Goal: Task Accomplishment & Management: Manage account settings

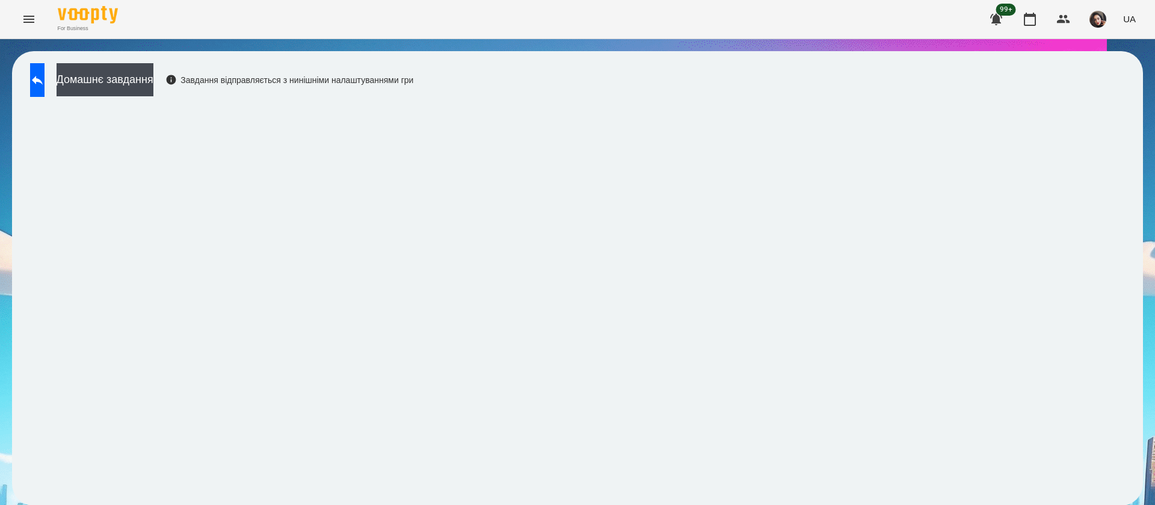
scroll to position [1, 0]
click at [45, 76] on icon at bounding box center [37, 80] width 14 height 14
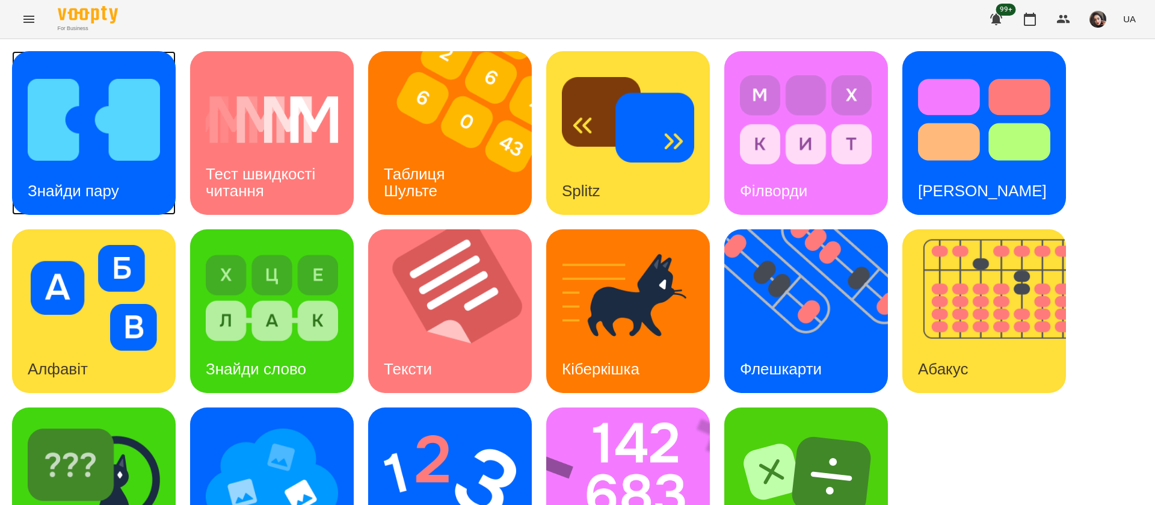
click at [97, 191] on h3 "Знайди пару" at bounding box center [73, 191] width 91 height 18
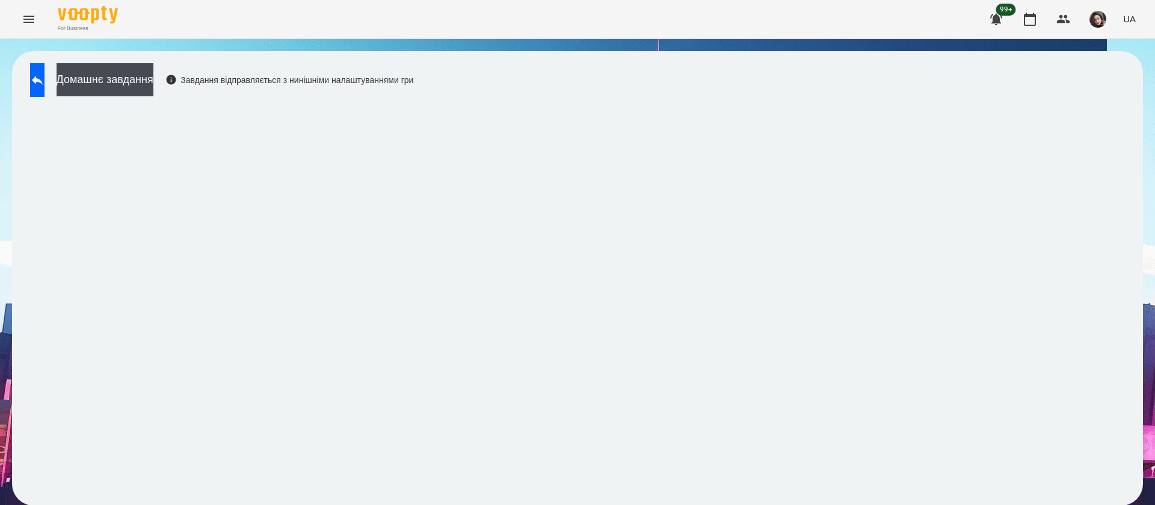
scroll to position [1, 0]
click at [45, 87] on button at bounding box center [37, 80] width 14 height 34
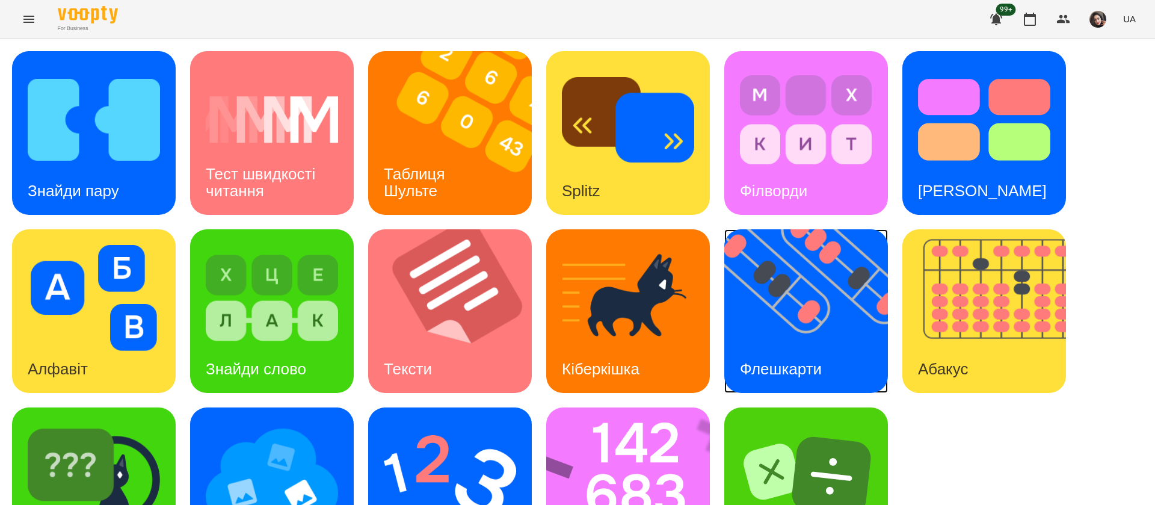
click at [829, 322] on img at bounding box center [814, 311] width 179 height 164
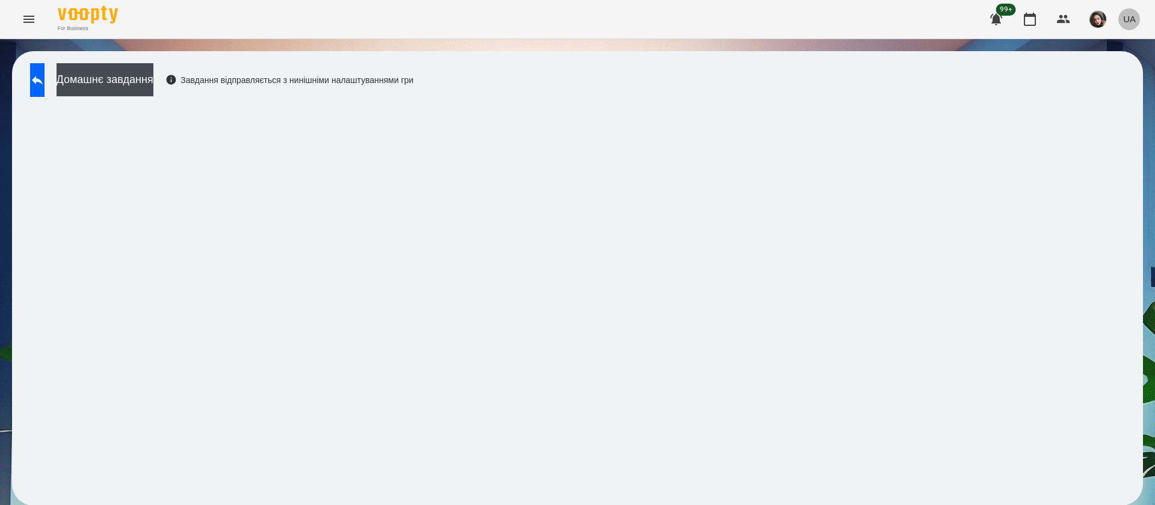
click at [1138, 24] on button "UA" at bounding box center [1130, 19] width 22 height 22
click at [1138, 96] on div "Русский" at bounding box center [1107, 90] width 61 height 22
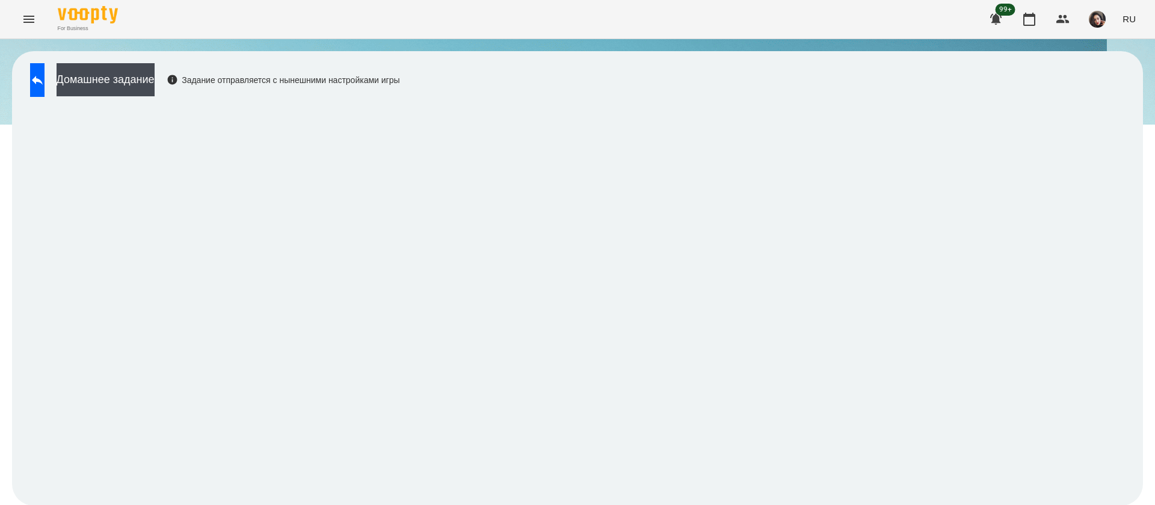
scroll to position [1, 0]
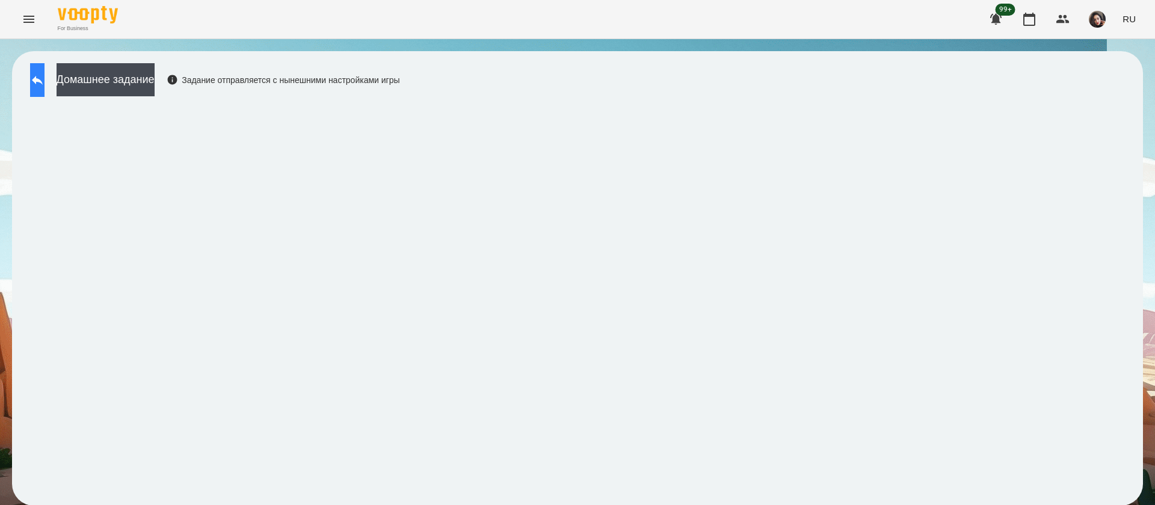
click at [45, 79] on button at bounding box center [37, 80] width 14 height 34
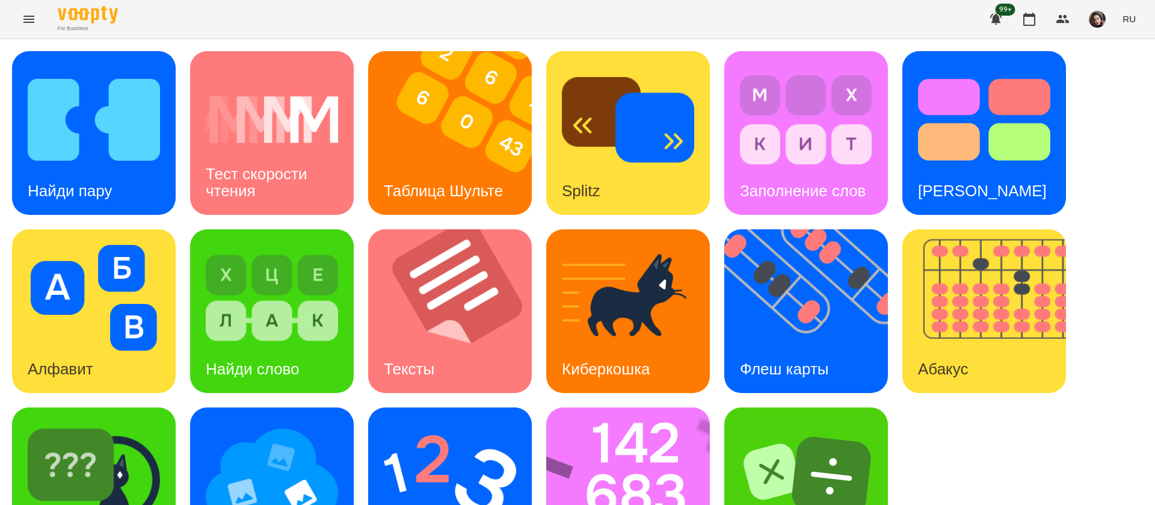
scroll to position [78, 0]
click at [653, 435] on img at bounding box center [635, 489] width 179 height 164
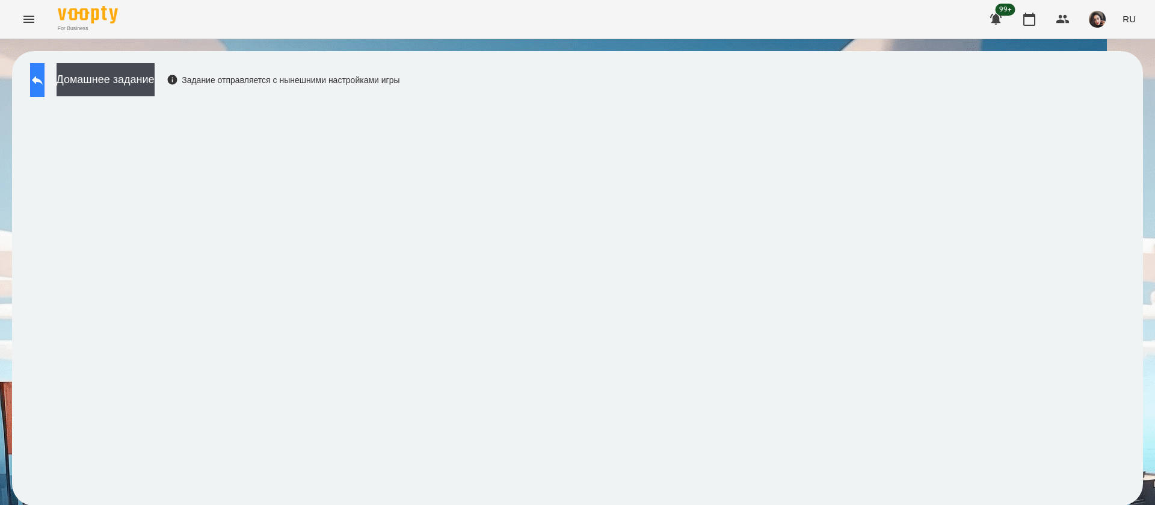
click at [40, 79] on button at bounding box center [37, 80] width 14 height 34
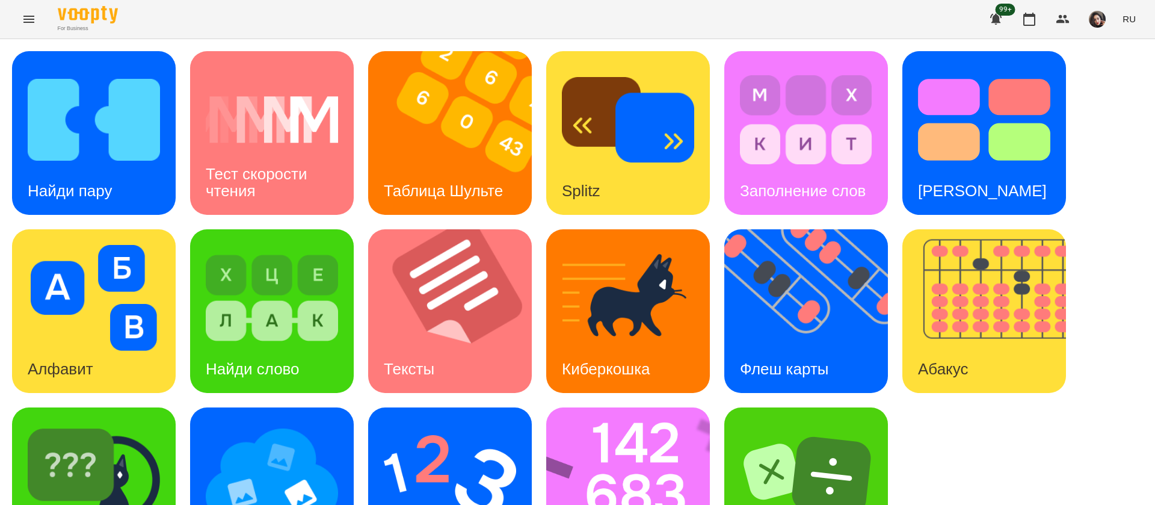
scroll to position [78, 0]
click at [433, 423] on img at bounding box center [450, 476] width 132 height 106
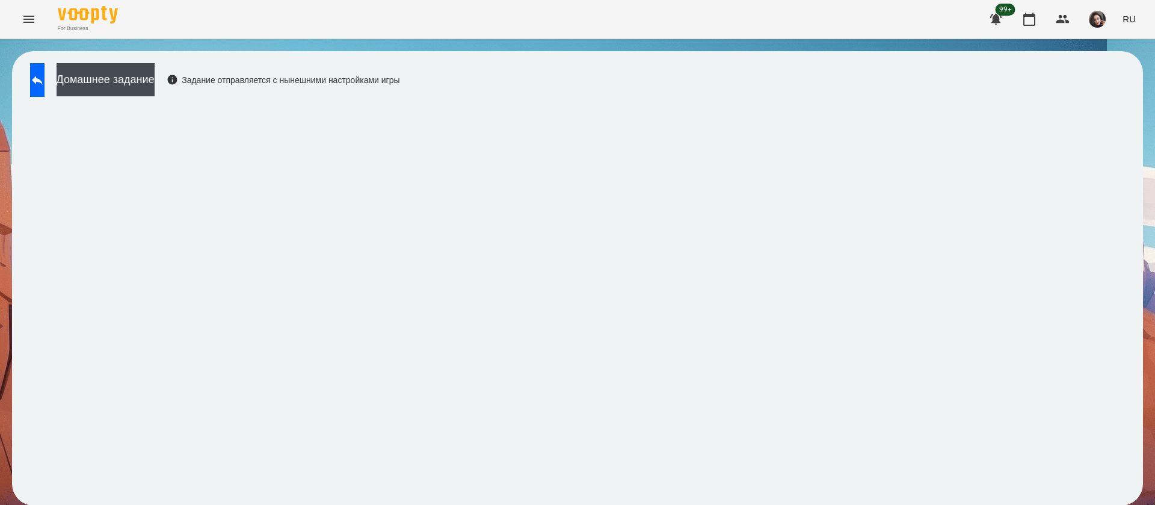
scroll to position [1, 0]
click at [45, 72] on button at bounding box center [37, 80] width 14 height 34
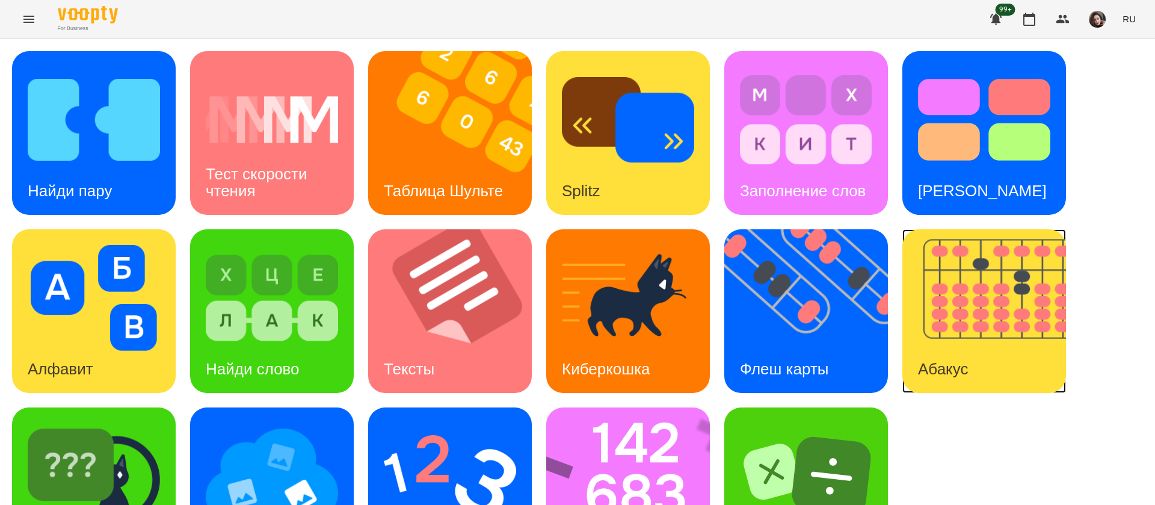
click at [941, 307] on img at bounding box center [992, 311] width 179 height 164
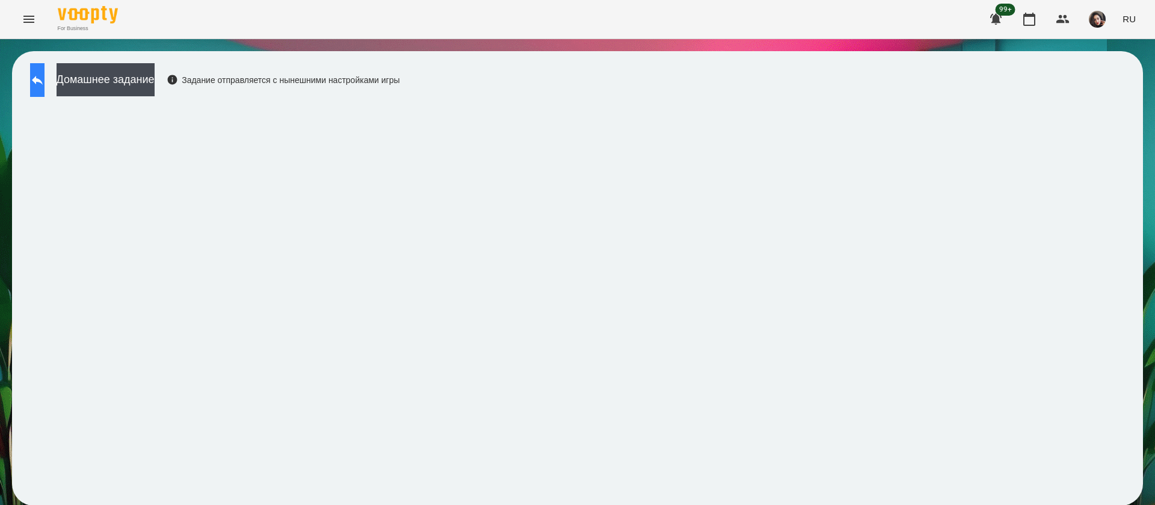
click at [45, 74] on icon at bounding box center [37, 80] width 14 height 14
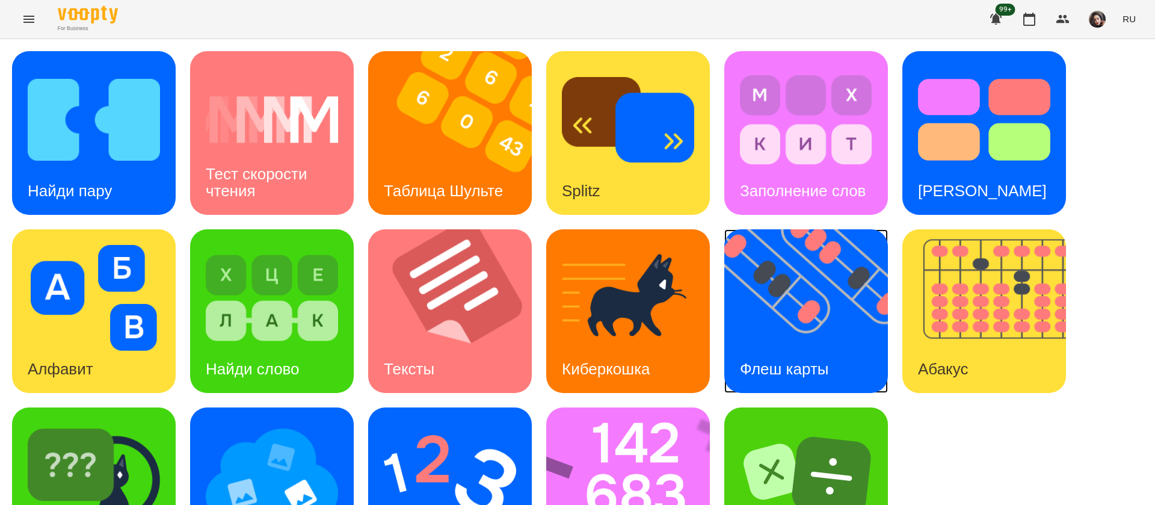
click at [820, 356] on div "Флеш карты" at bounding box center [785, 369] width 120 height 48
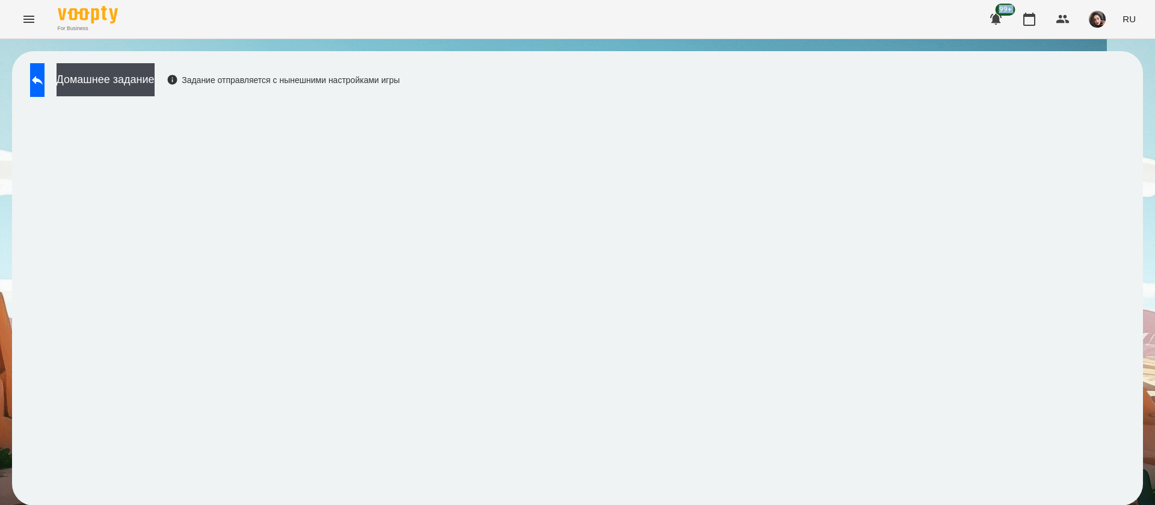
drag, startPoint x: 907, startPoint y: 3, endPoint x: 811, endPoint y: -22, distance: 99.4
click at [811, 0] on html "For Business 99+ RU Домашнее задание Задание отправляется с нынешними настройка…" at bounding box center [577, 259] width 1155 height 518
click at [45, 78] on icon at bounding box center [37, 80] width 14 height 14
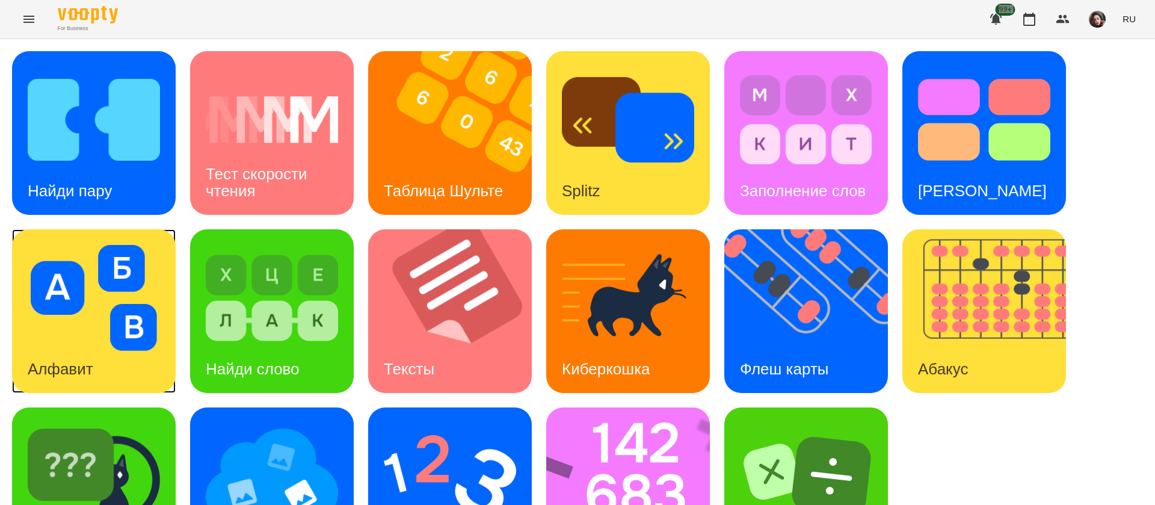
click at [138, 258] on img at bounding box center [94, 298] width 132 height 106
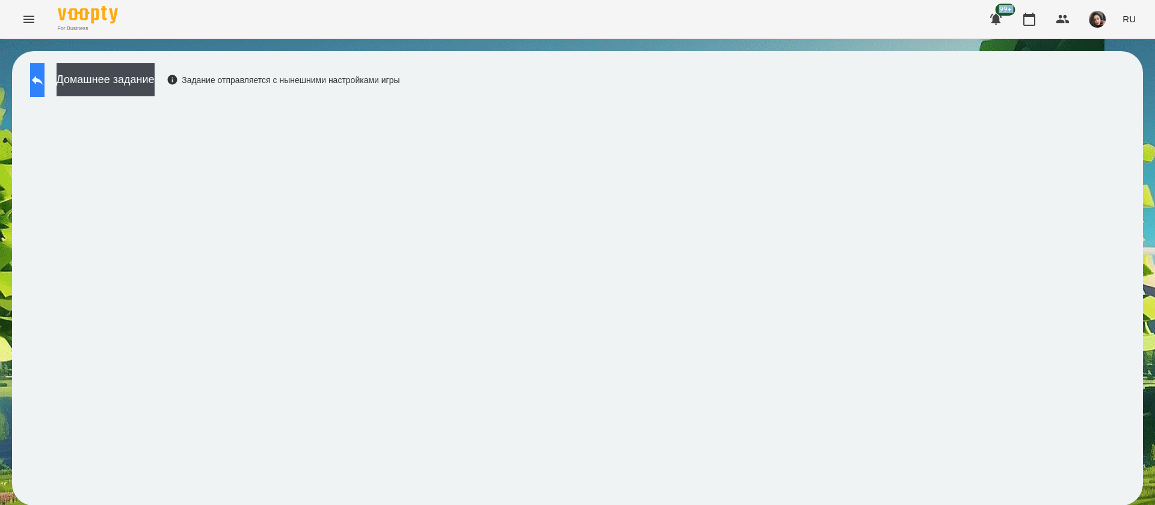
click at [43, 79] on icon at bounding box center [37, 80] width 11 height 9
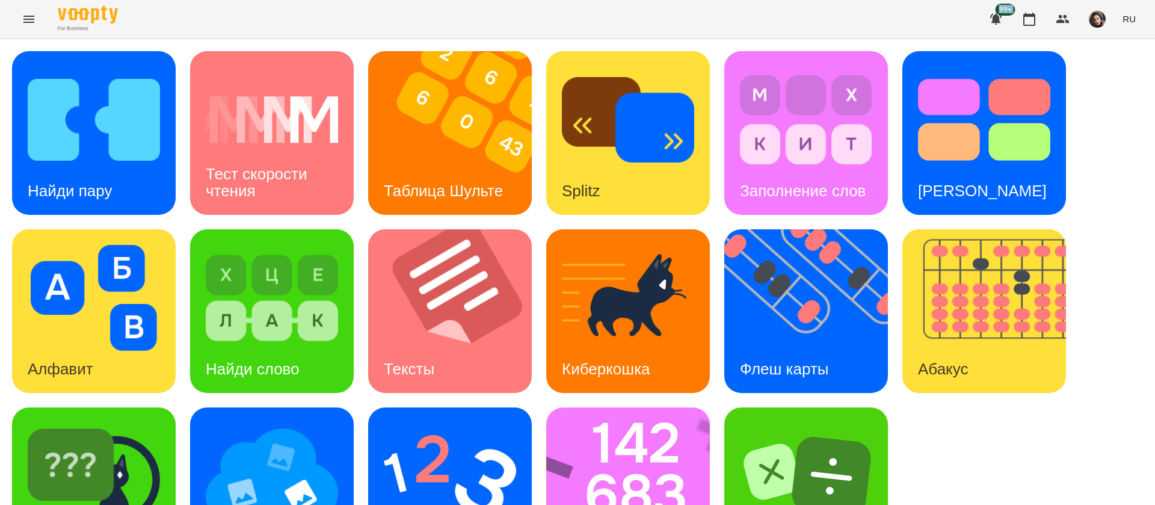
scroll to position [78, 0]
click at [615, 429] on img at bounding box center [635, 489] width 179 height 164
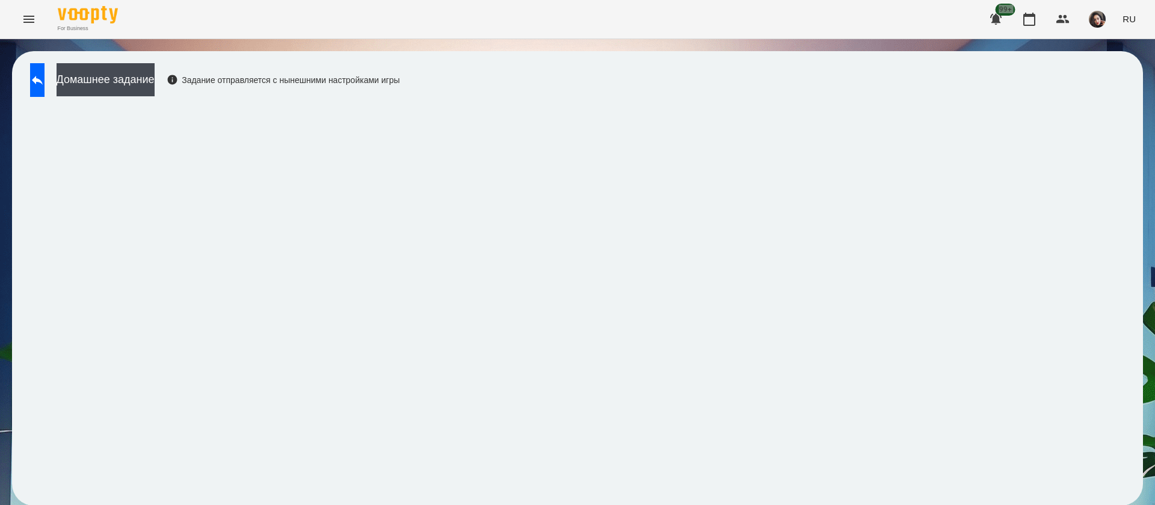
scroll to position [1, 0]
click at [37, 69] on button at bounding box center [37, 80] width 14 height 34
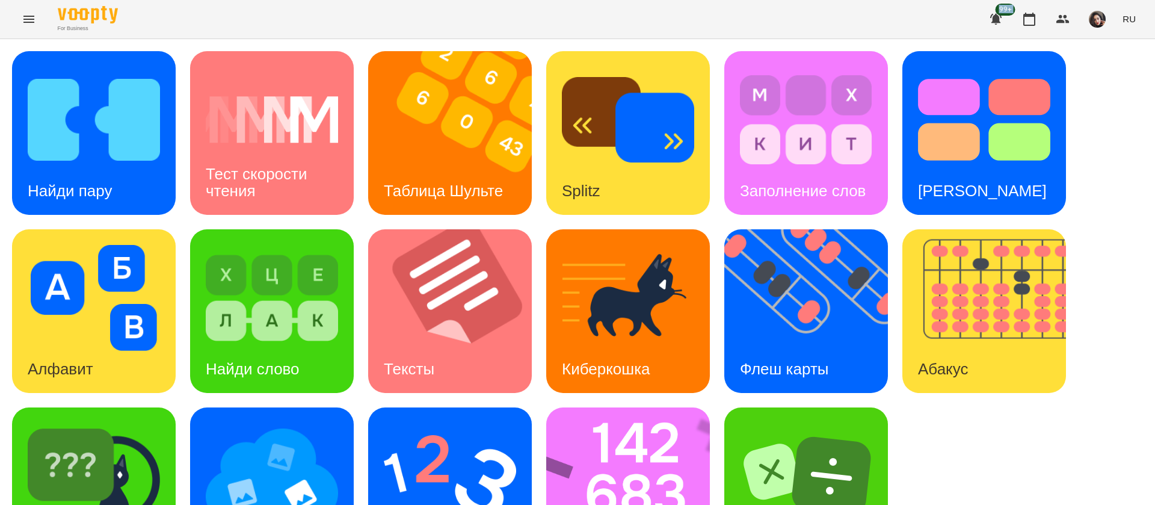
scroll to position [78, 0]
click at [278, 425] on img at bounding box center [272, 476] width 132 height 106
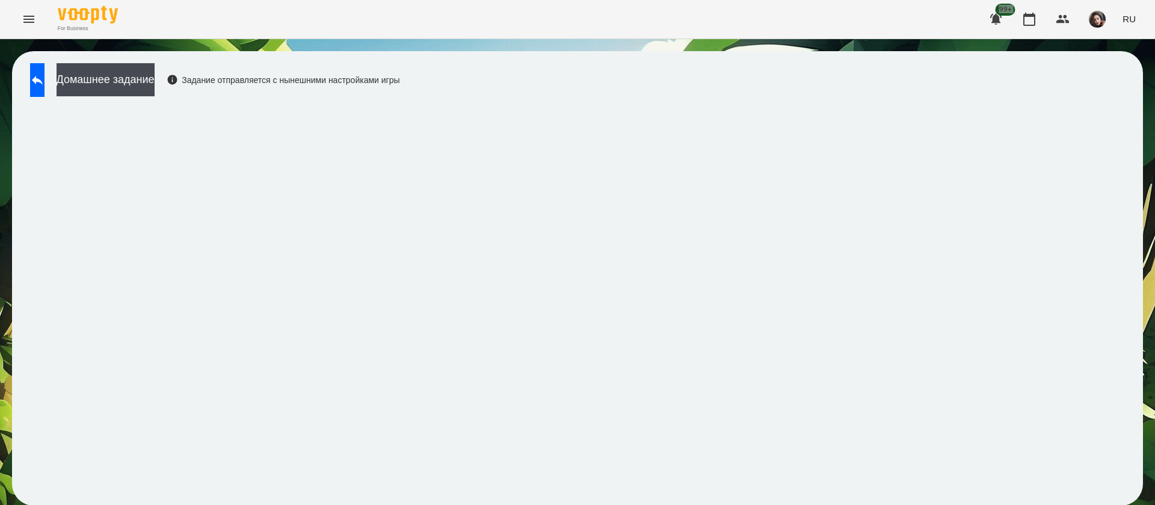
scroll to position [1, 0]
click at [670, 82] on div "Домашнее задание Задание отправляется с нынешними настройками игры" at bounding box center [577, 278] width 1131 height 454
click at [43, 78] on icon at bounding box center [37, 80] width 11 height 9
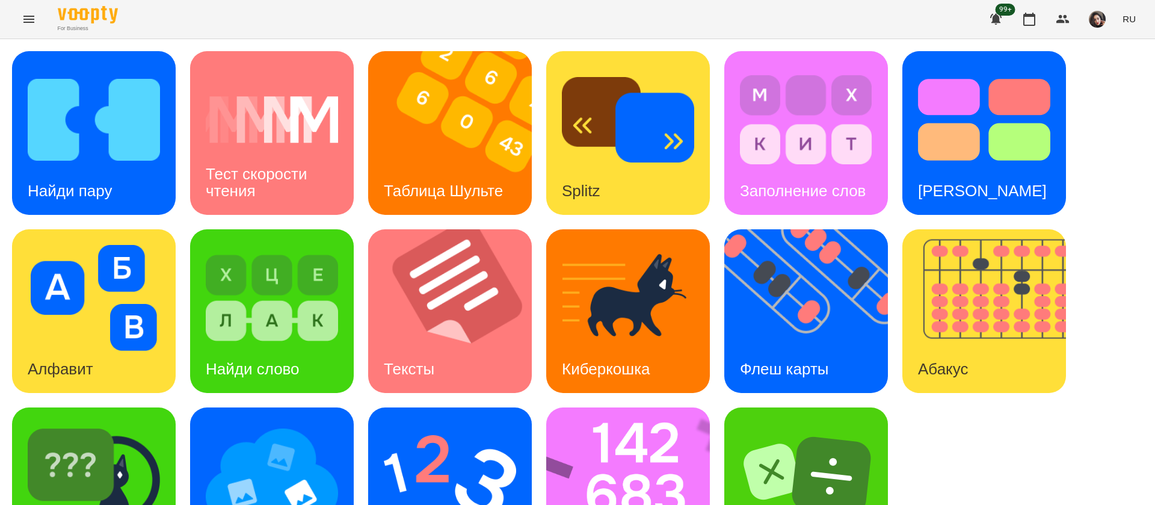
scroll to position [78, 0]
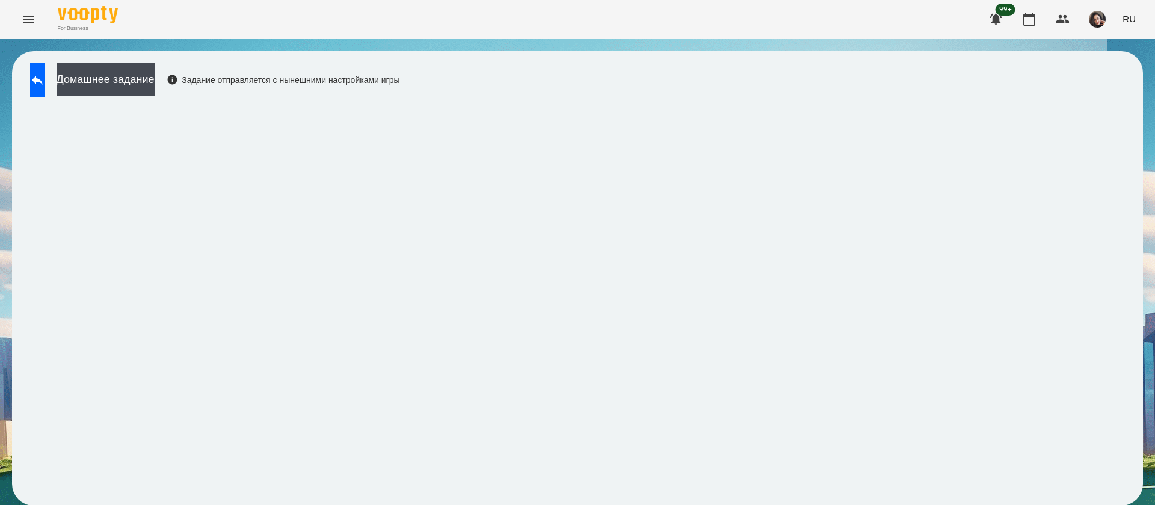
scroll to position [1, 0]
click at [1128, 25] on span "RU" at bounding box center [1129, 19] width 13 height 13
click at [1113, 78] on div "Українська" at bounding box center [1107, 68] width 61 height 22
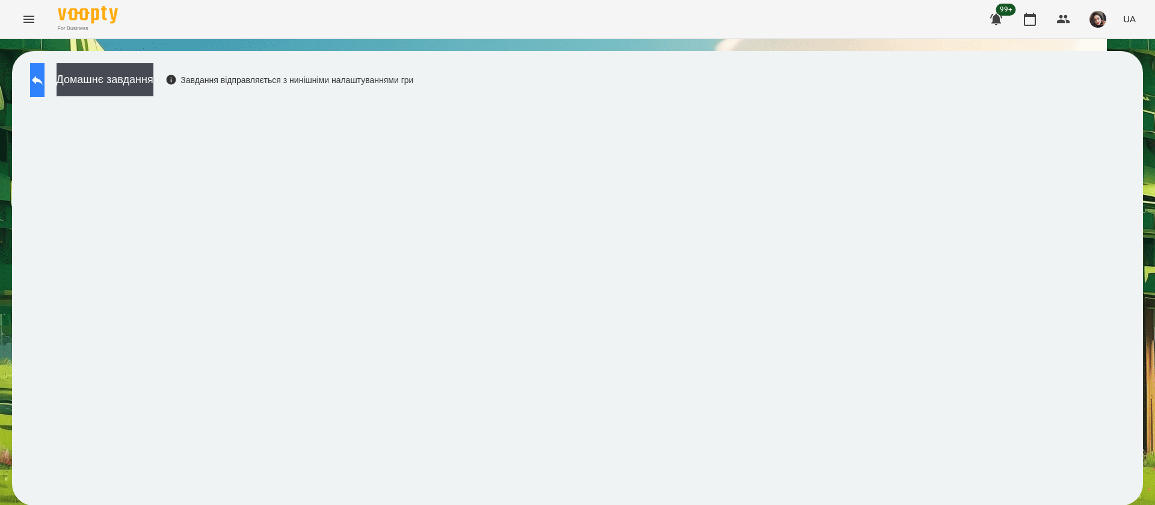
click at [45, 84] on icon at bounding box center [37, 80] width 14 height 14
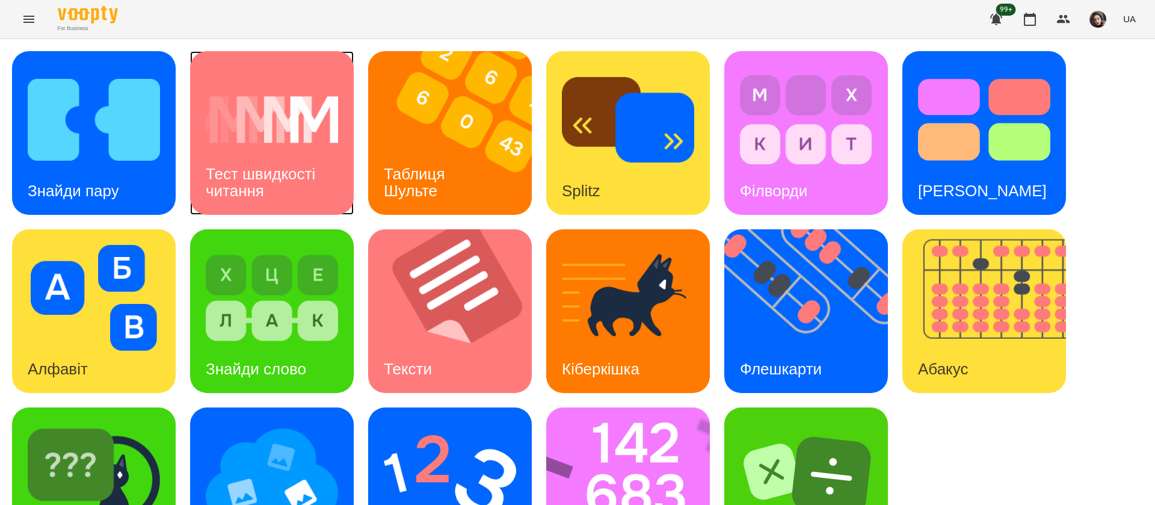
click at [265, 170] on h3 "Тест швидкості читання" at bounding box center [263, 182] width 114 height 34
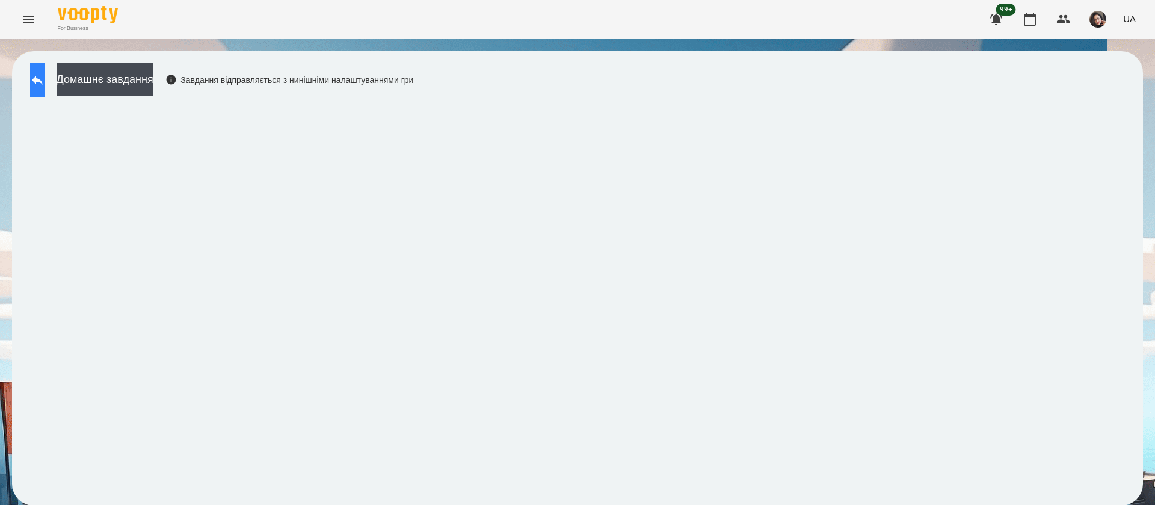
click at [45, 79] on button at bounding box center [37, 80] width 14 height 34
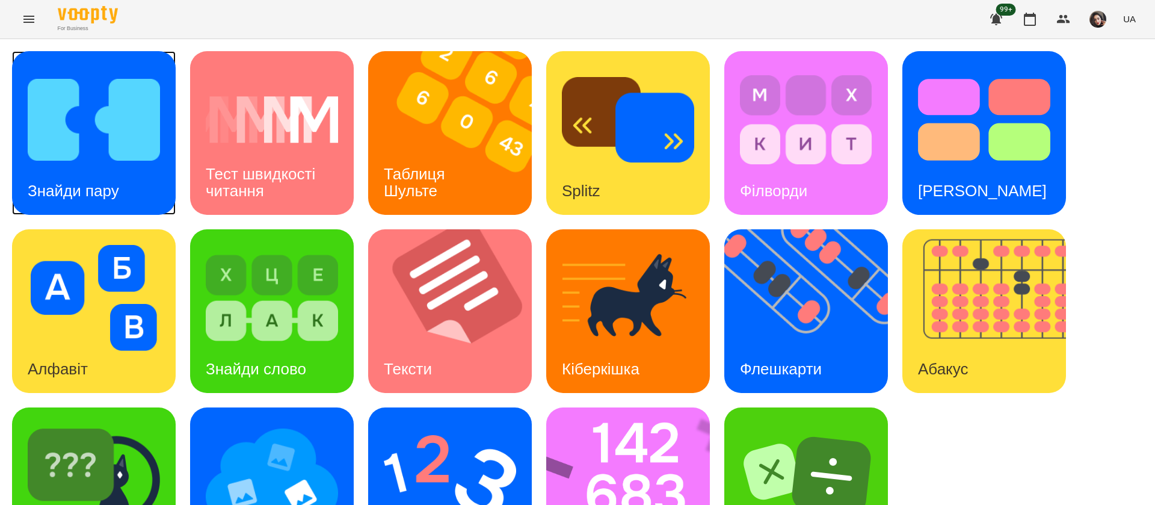
click at [104, 178] on div "Знайди пару" at bounding box center [73, 191] width 123 height 48
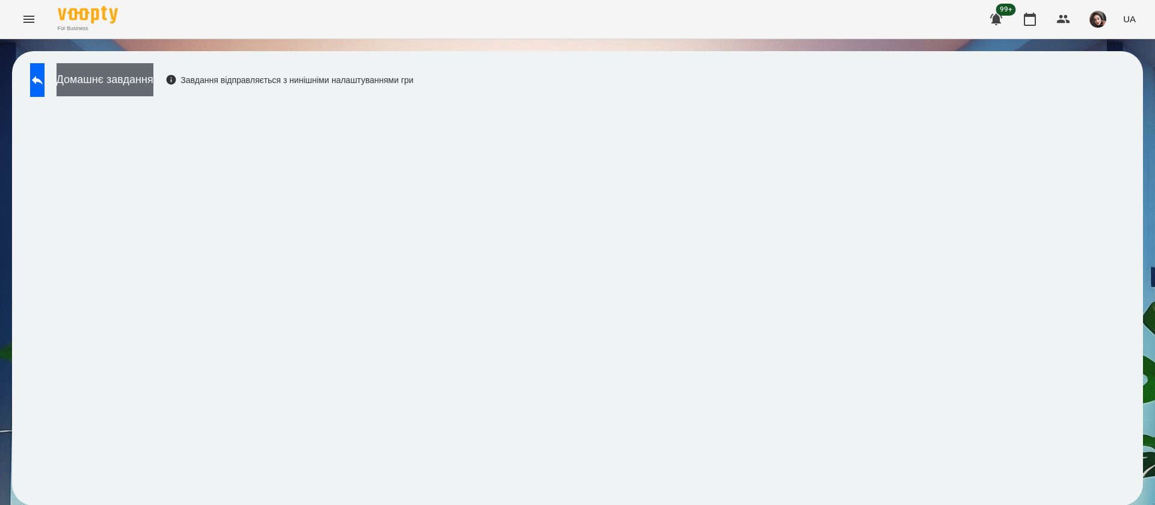
click at [120, 80] on button "Домашнє завдання" at bounding box center [105, 79] width 97 height 33
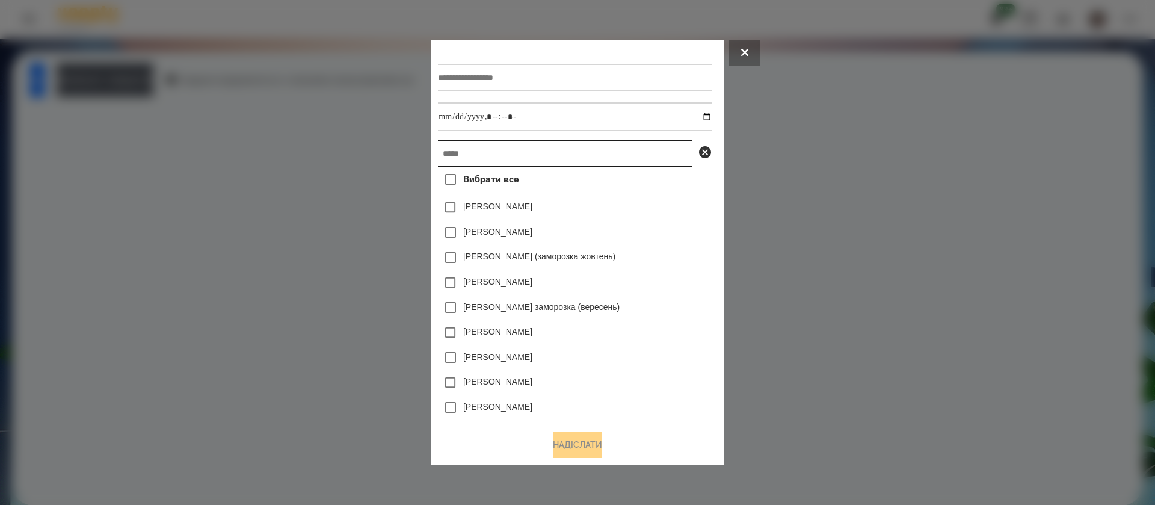
click at [449, 158] on input "text" at bounding box center [565, 153] width 254 height 26
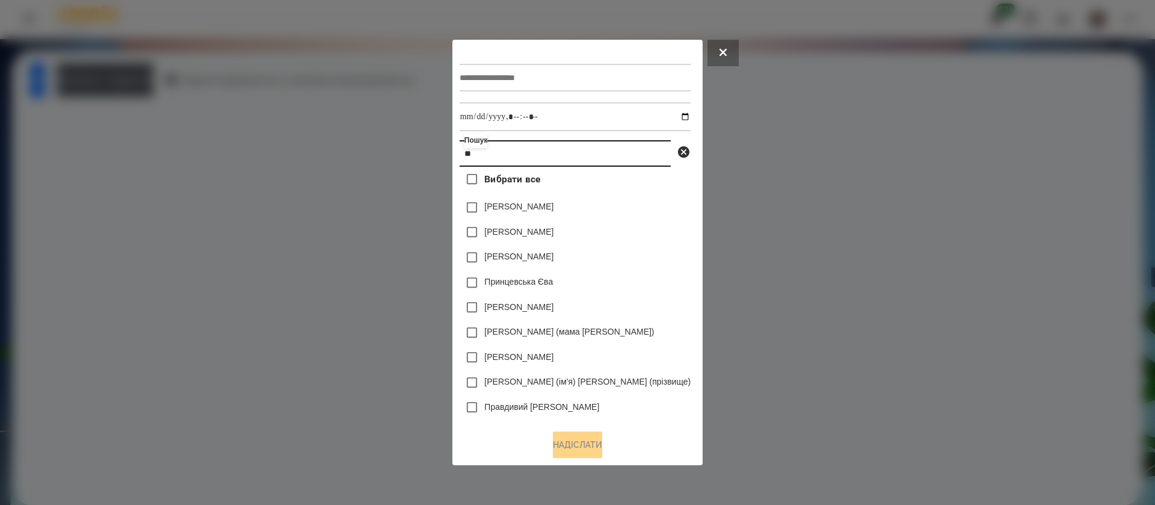
type input "*"
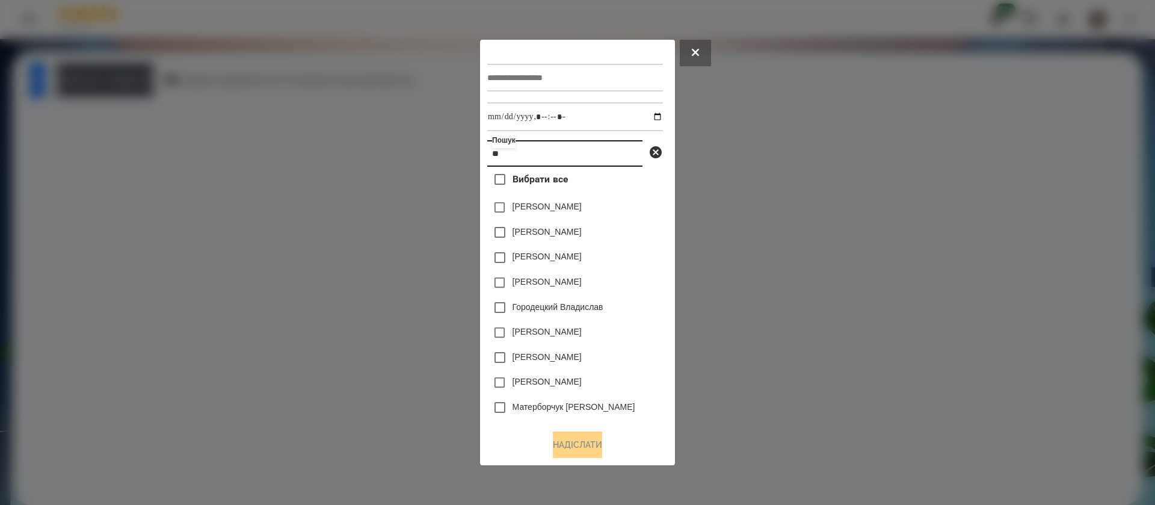
type input "*"
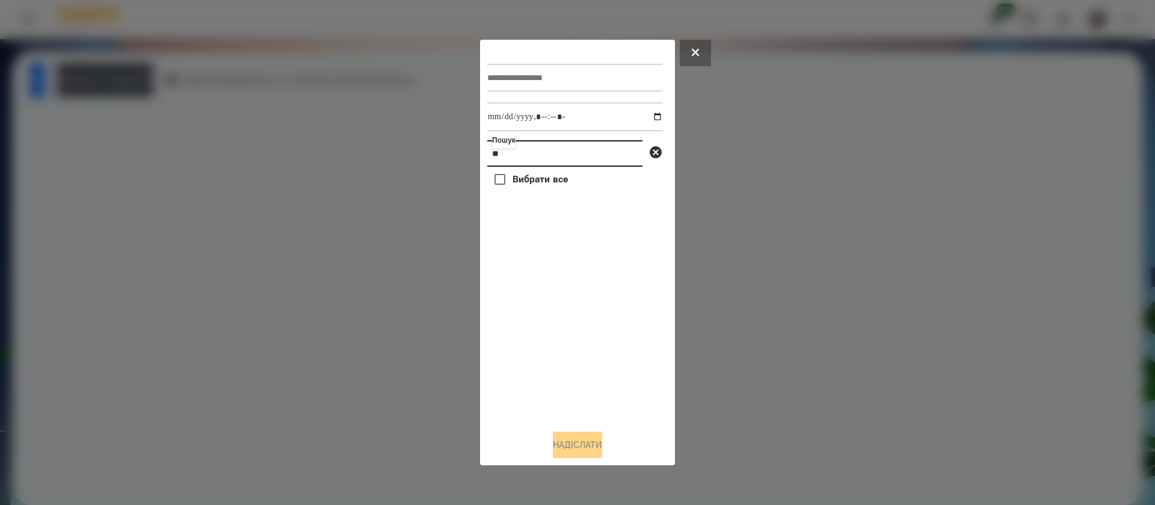
type input "*"
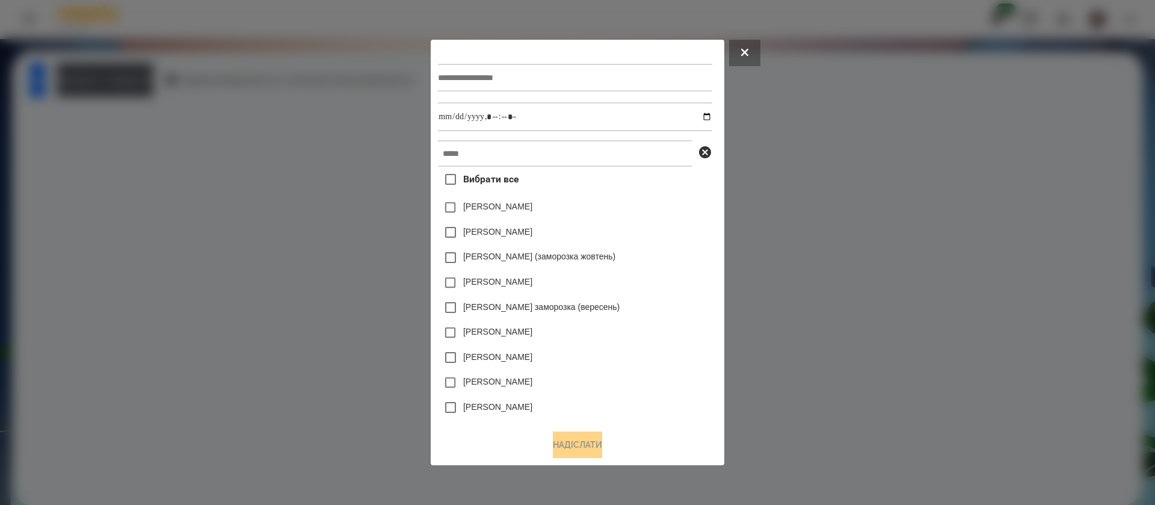
click at [761, 56] on button at bounding box center [744, 53] width 31 height 26
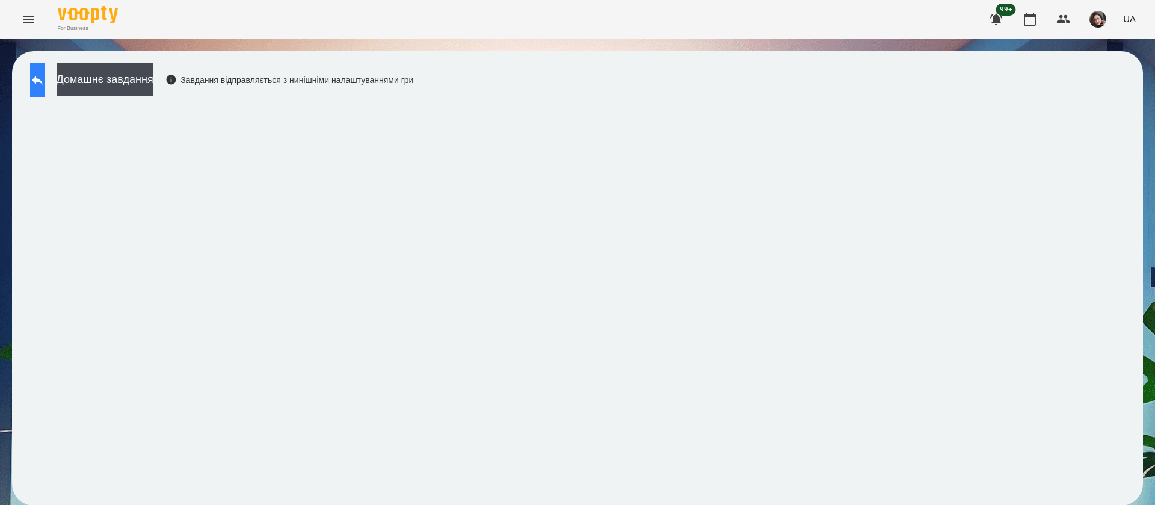
click at [45, 79] on button at bounding box center [37, 80] width 14 height 34
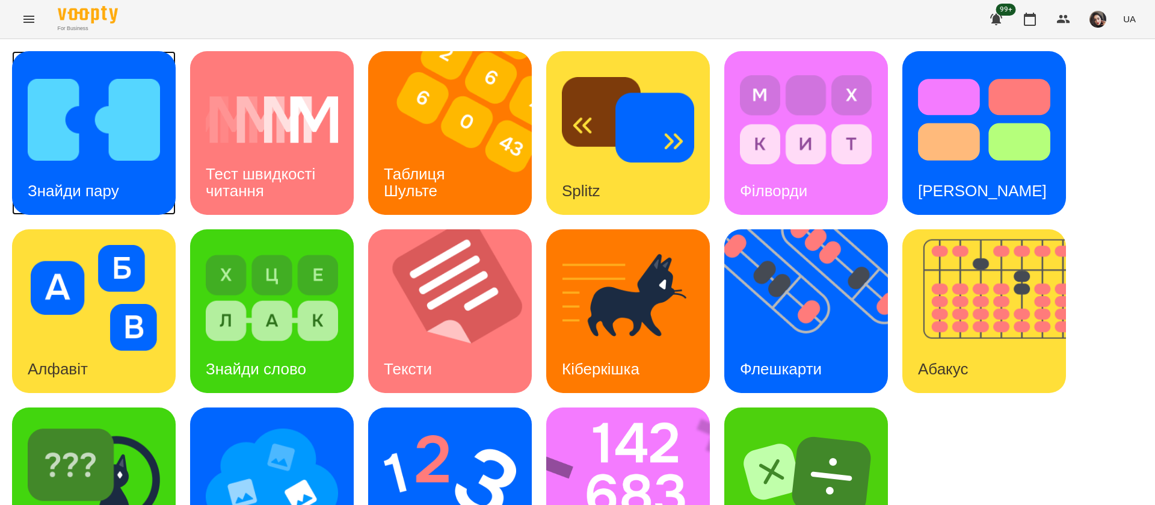
click at [110, 182] on h3 "Знайди пару" at bounding box center [73, 191] width 91 height 18
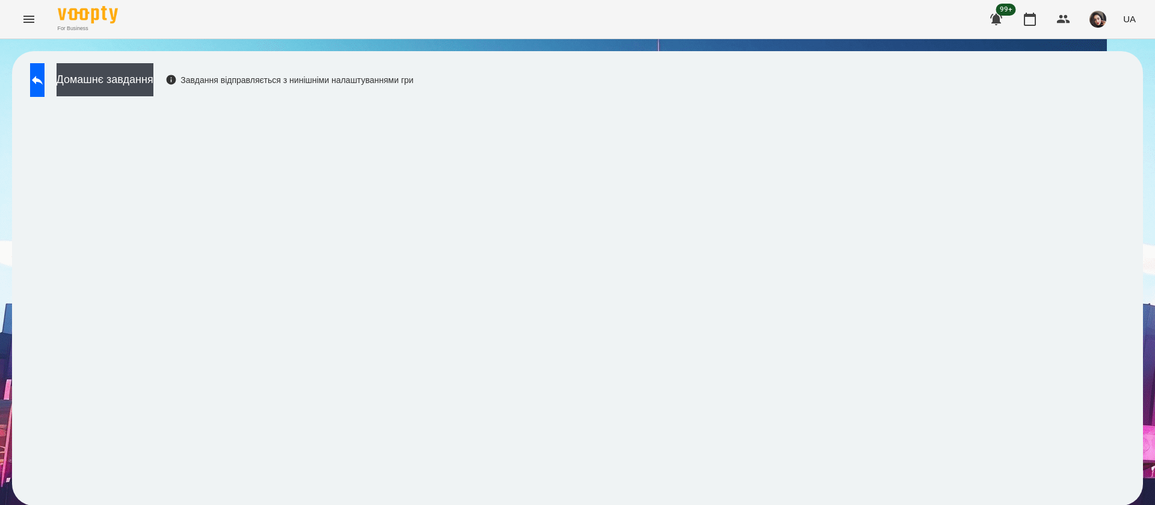
scroll to position [1, 0]
click at [45, 83] on icon at bounding box center [37, 80] width 14 height 14
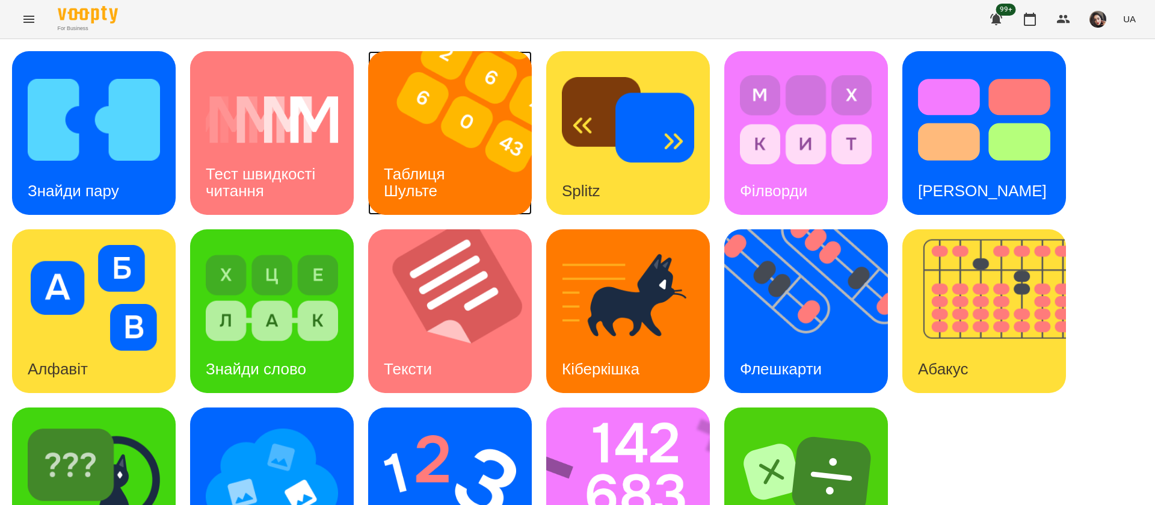
click at [427, 161] on div "Таблиця Шульте" at bounding box center [416, 182] width 97 height 64
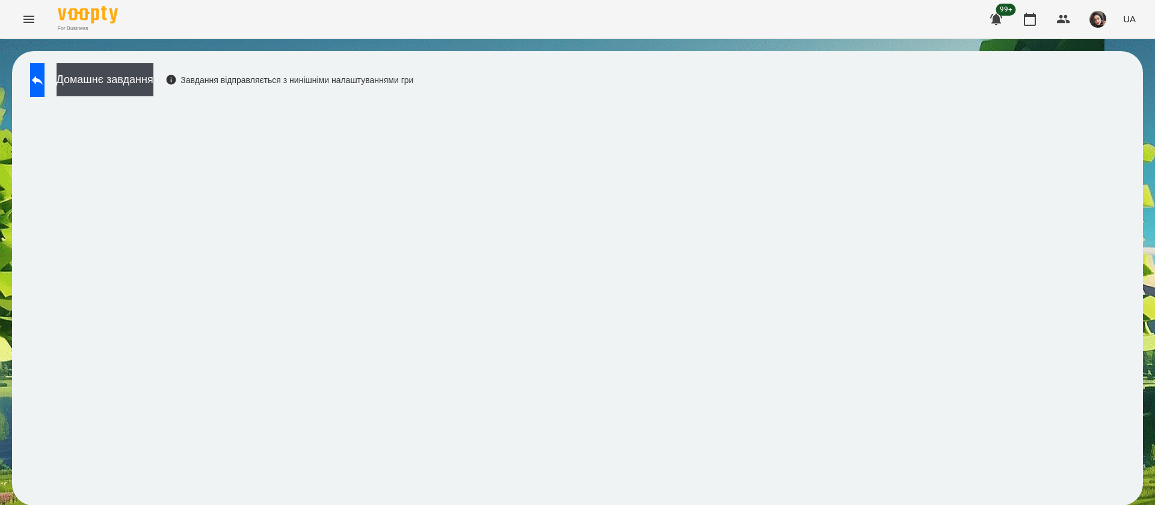
scroll to position [1, 0]
click at [45, 71] on button at bounding box center [37, 80] width 14 height 34
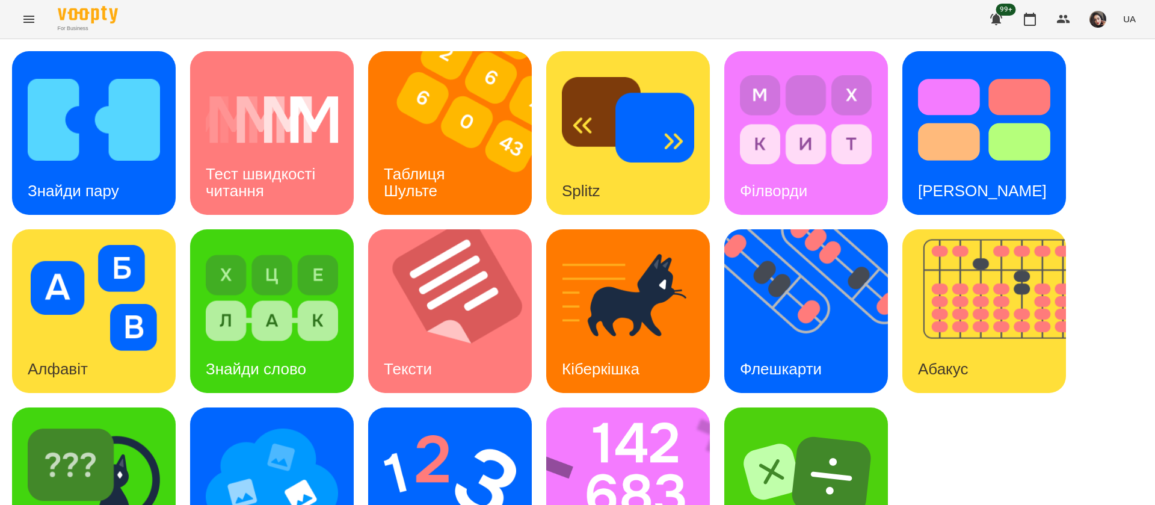
scroll to position [78, 0]
click at [231, 437] on img at bounding box center [272, 476] width 132 height 106
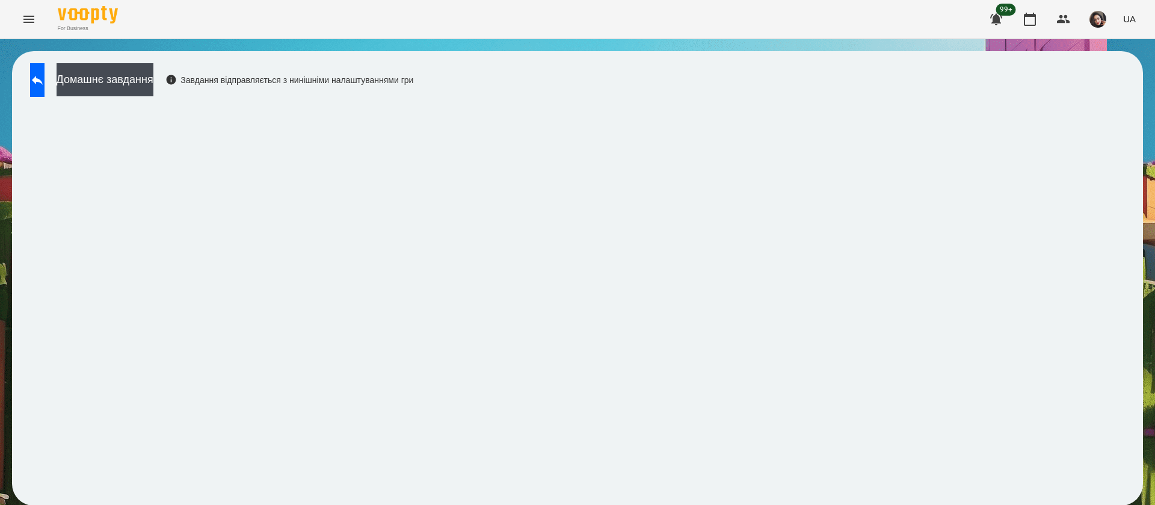
click at [595, 67] on div "Домашнє завдання Завдання відправляється з нинішніми налаштуваннями гри" at bounding box center [577, 278] width 1131 height 454
click at [764, 90] on div "Домашнє завдання Завдання відправляється з нинішніми налаштуваннями гри" at bounding box center [577, 278] width 1131 height 454
click at [45, 79] on icon at bounding box center [37, 80] width 14 height 14
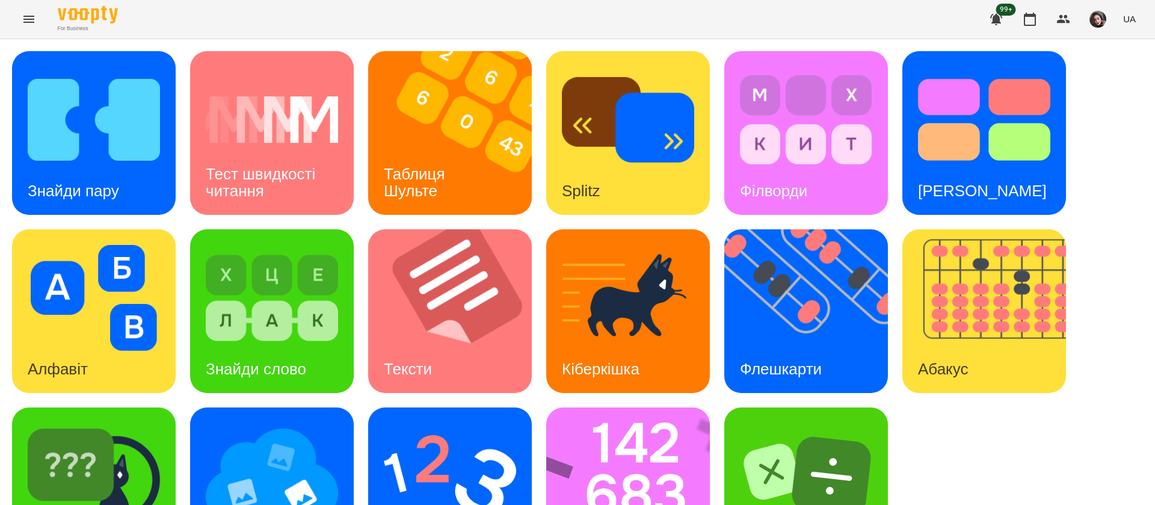
scroll to position [78, 0]
click at [146, 454] on div "Знайди Кіберкішку" at bounding box center [94, 489] width 164 height 164
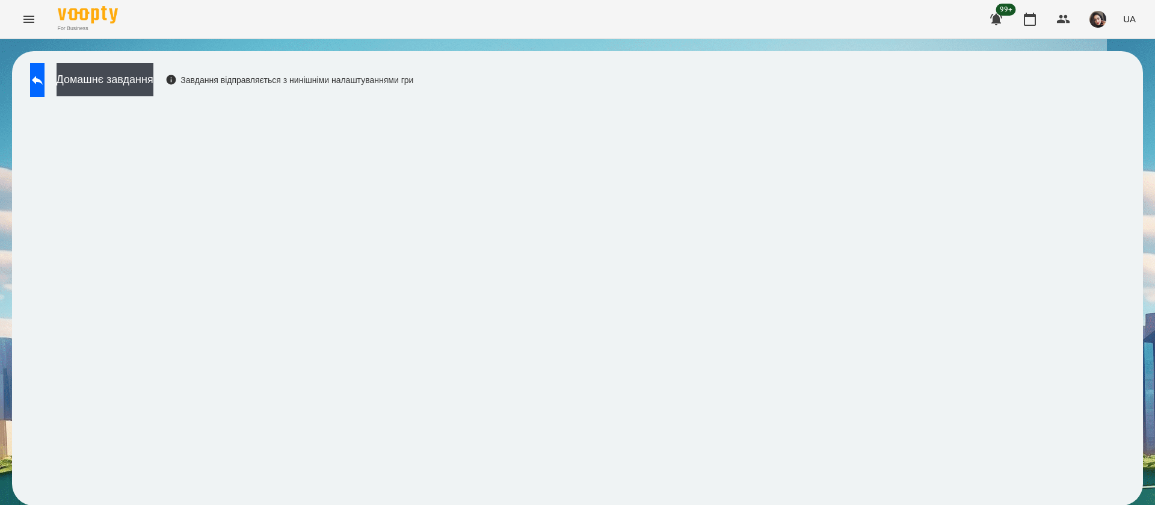
scroll to position [1, 0]
click at [43, 81] on icon at bounding box center [37, 80] width 11 height 9
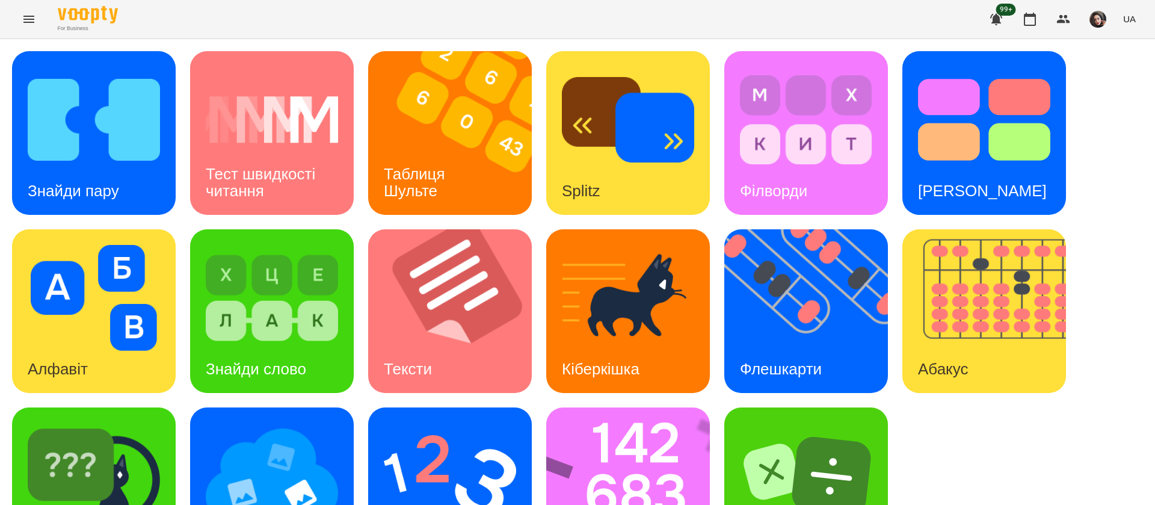
scroll to position [78, 0]
click at [805, 423] on img at bounding box center [806, 476] width 132 height 106
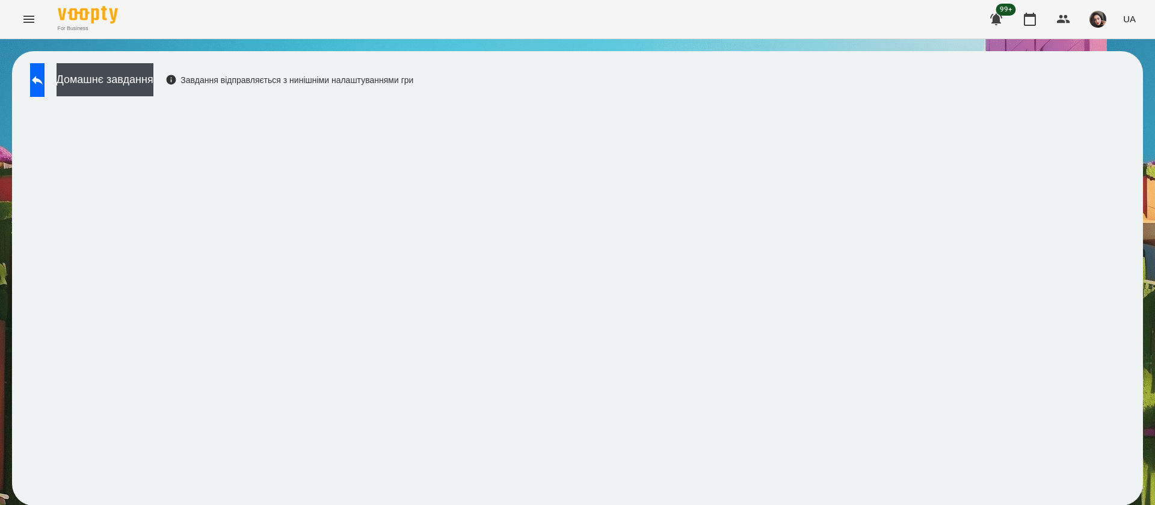
click at [1137, 12] on button "UA" at bounding box center [1130, 19] width 22 height 22
click at [1084, 89] on div "Русский" at bounding box center [1107, 90] width 61 height 22
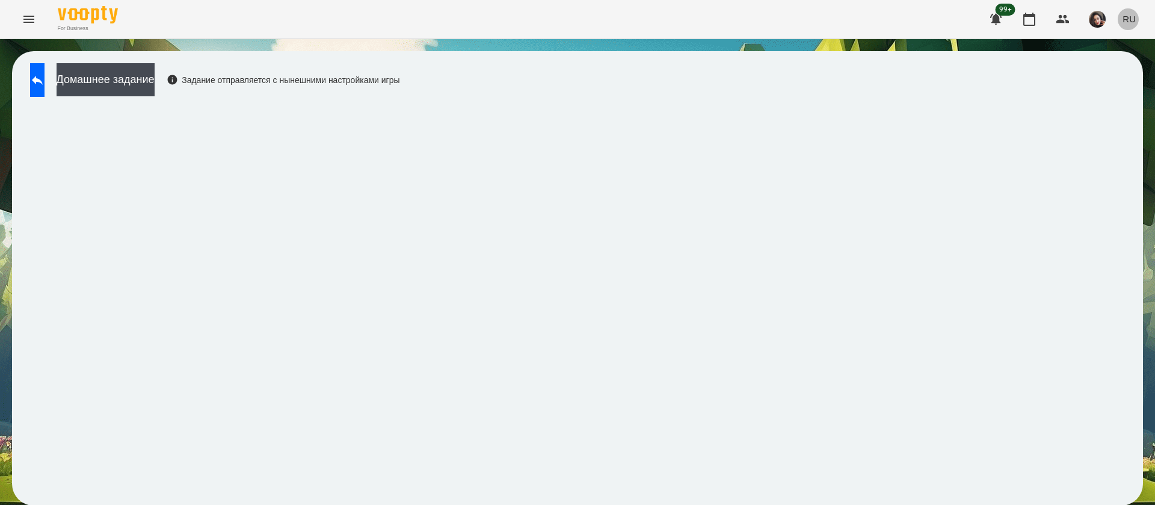
click at [1131, 14] on span "RU" at bounding box center [1129, 19] width 13 height 13
click at [1119, 73] on div "Українська" at bounding box center [1107, 68] width 61 height 22
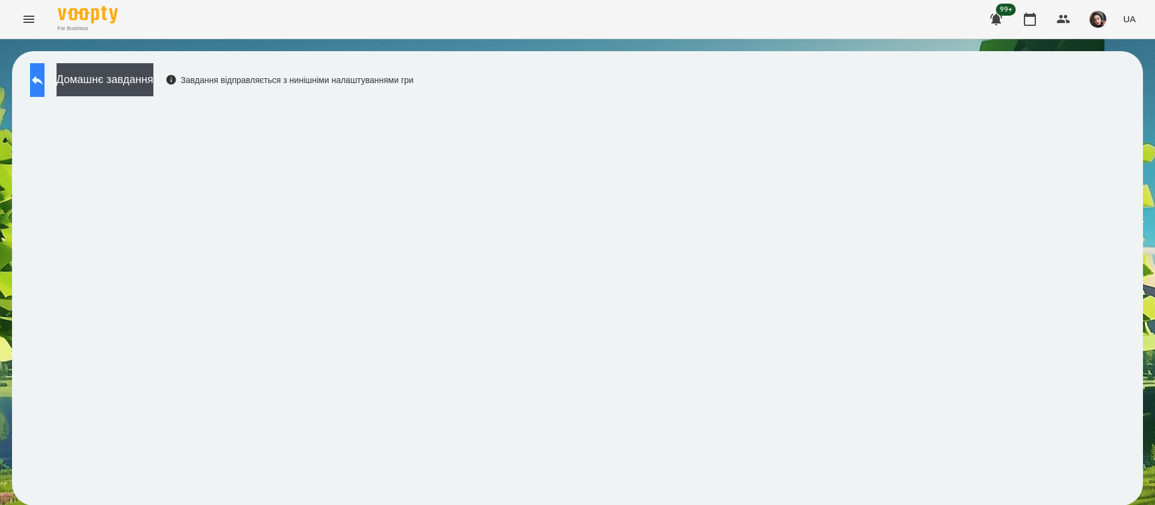
click at [45, 87] on button at bounding box center [37, 80] width 14 height 34
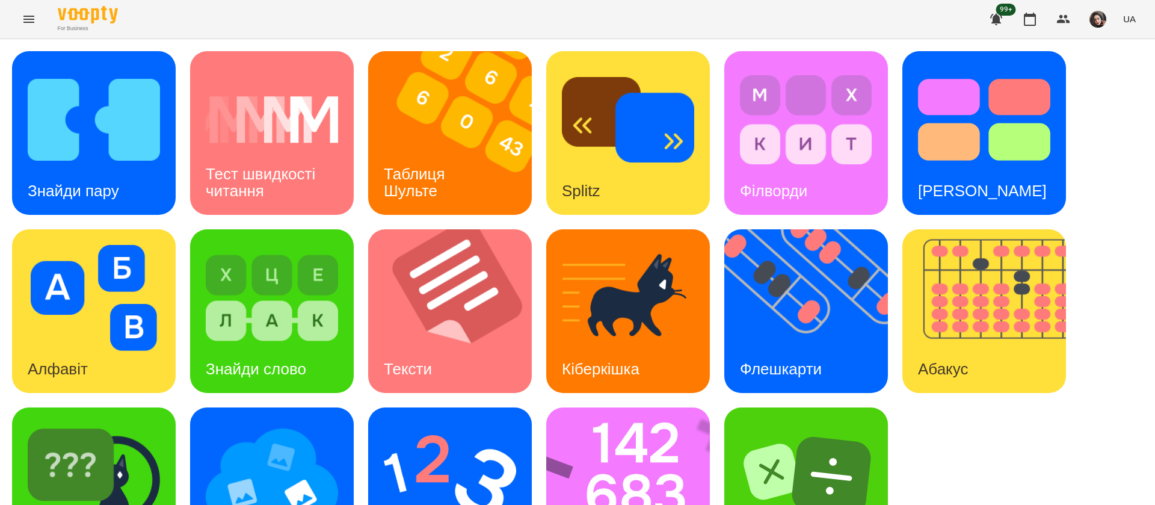
click at [720, 321] on div "Знайди пару Тест швидкості читання Таблиця Шульте Splitz Філворди Тест Струпа А…" at bounding box center [577, 311] width 1131 height 520
click at [759, 311] on img at bounding box center [814, 311] width 179 height 164
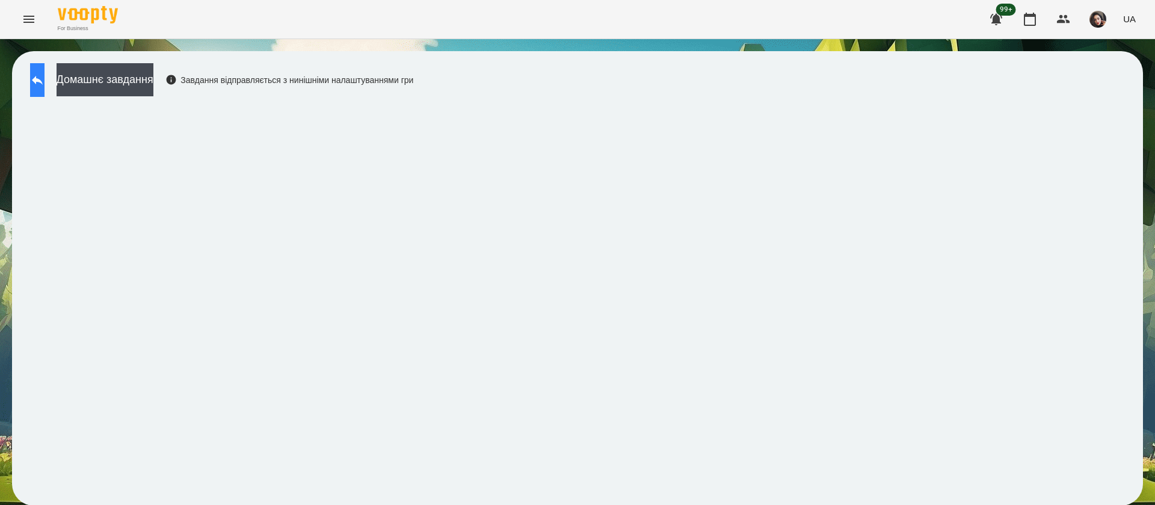
click at [41, 85] on button at bounding box center [37, 80] width 14 height 34
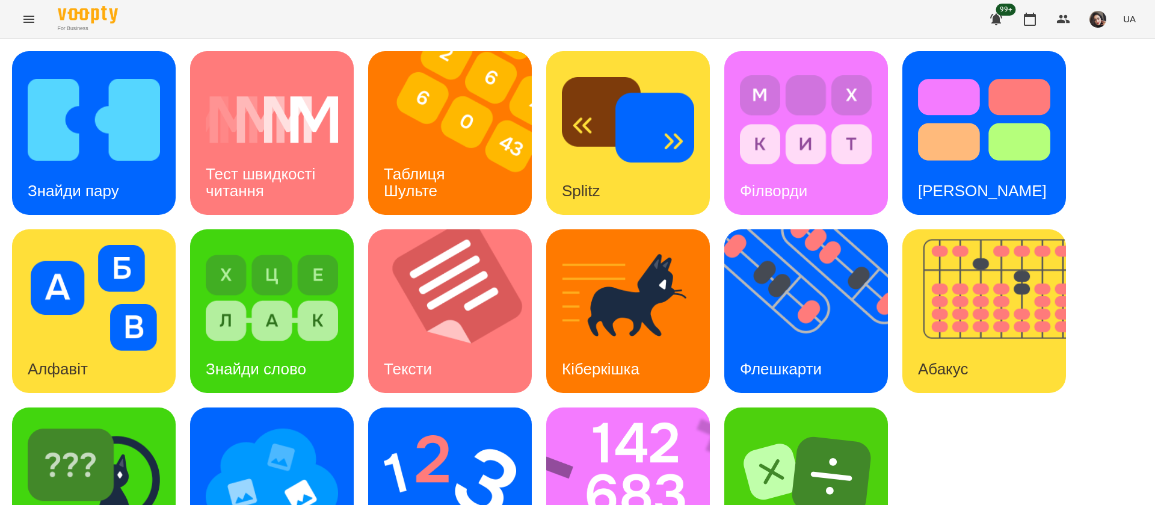
scroll to position [78, 0]
click at [638, 436] on img at bounding box center [635, 489] width 179 height 164
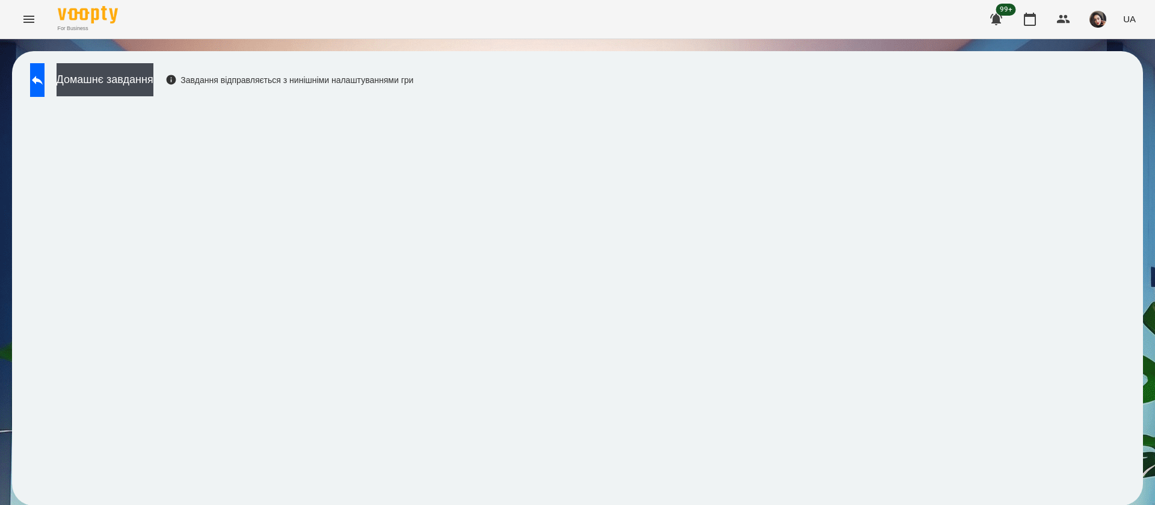
scroll to position [1, 0]
drag, startPoint x: 899, startPoint y: 500, endPoint x: 895, endPoint y: 490, distance: 10.3
click at [898, 498] on div "Домашнє завдання Завдання відправляється з нинішніми налаштуваннями гри" at bounding box center [577, 278] width 1131 height 454
click at [43, 69] on button at bounding box center [37, 80] width 14 height 34
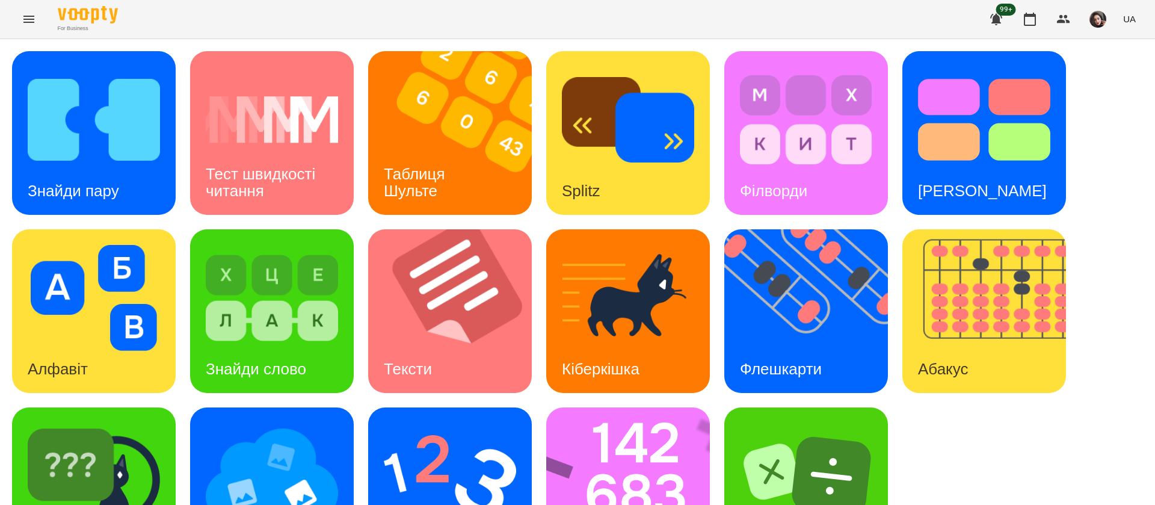
scroll to position [78, 0]
click at [431, 423] on img at bounding box center [450, 476] width 132 height 106
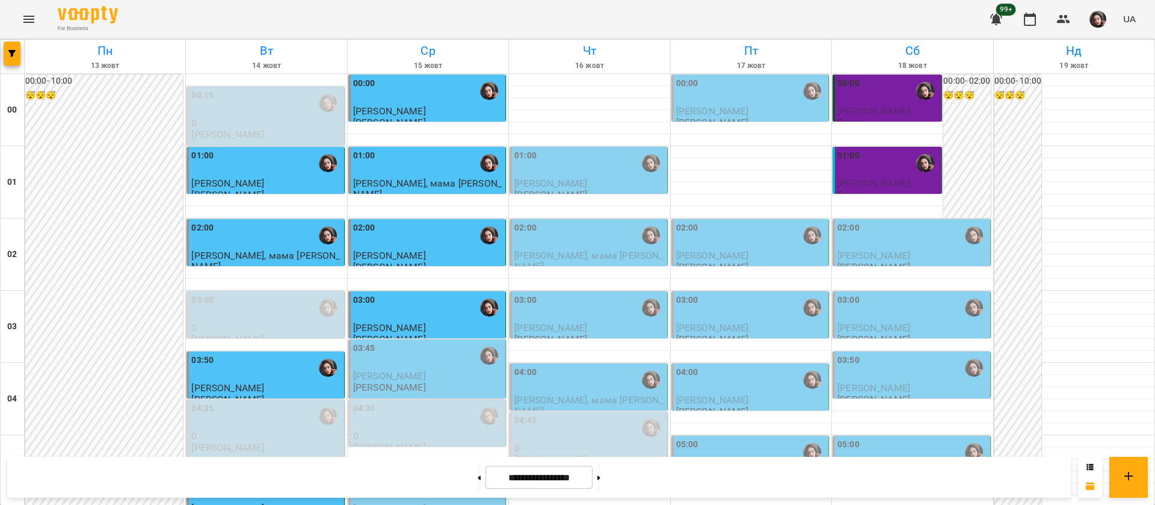
click at [567, 167] on div "01:00" at bounding box center [590, 163] width 150 height 28
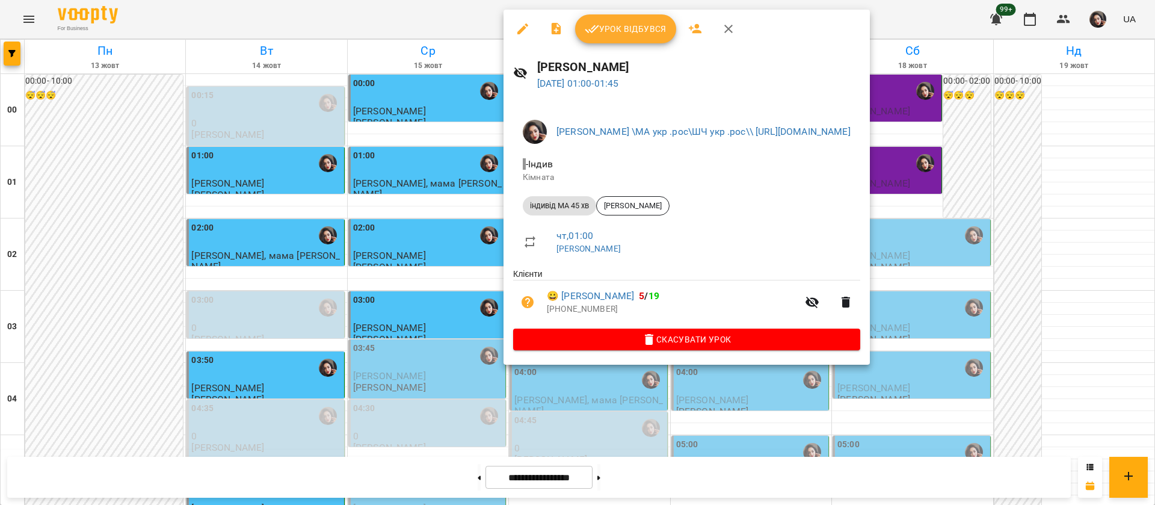
click at [595, 43] on div "Урок відбувся" at bounding box center [687, 29] width 366 height 39
click at [597, 34] on icon "button" at bounding box center [592, 29] width 14 height 14
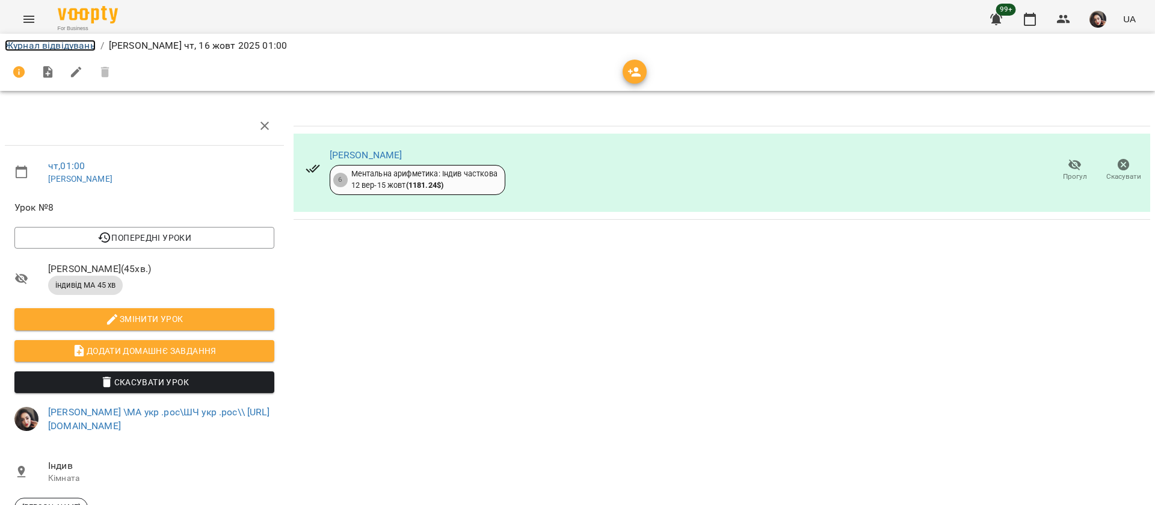
click at [77, 51] on li "Журнал відвідувань" at bounding box center [50, 46] width 91 height 14
click at [78, 47] on link "Журнал відвідувань" at bounding box center [50, 45] width 91 height 11
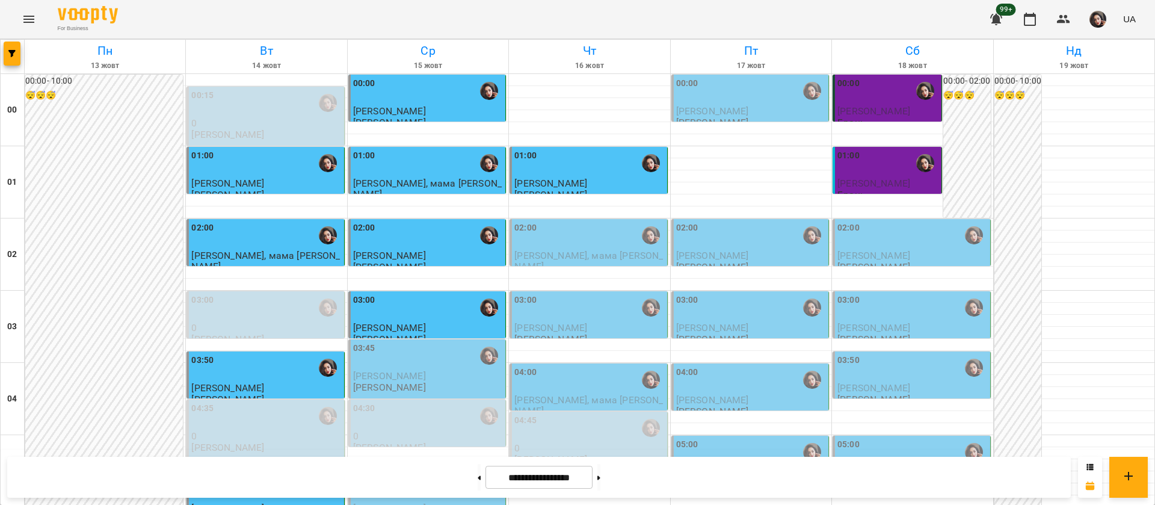
click at [560, 239] on div "02:00" at bounding box center [590, 235] width 150 height 28
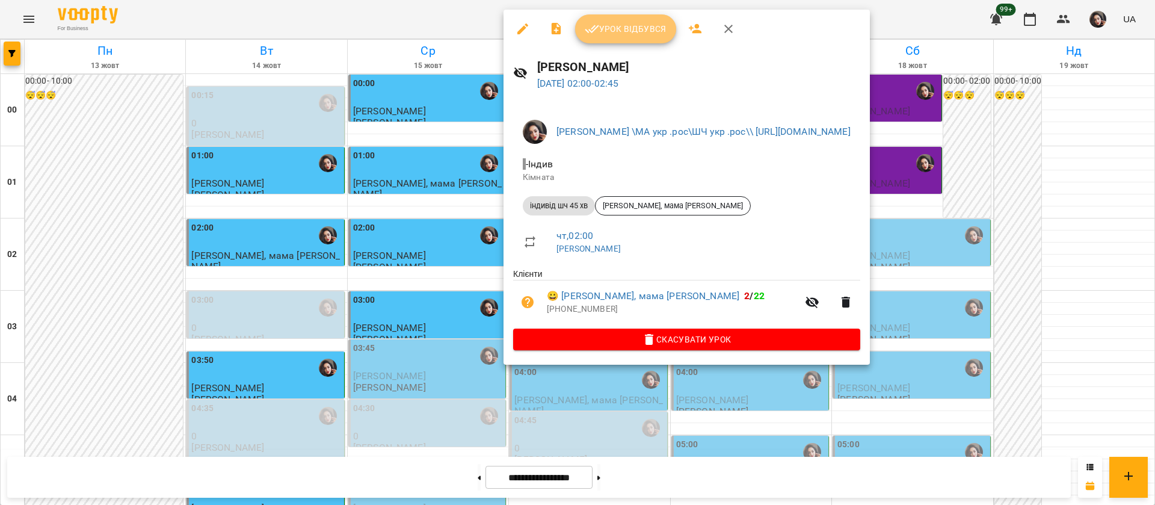
click at [619, 28] on span "Урок відбувся" at bounding box center [626, 29] width 82 height 14
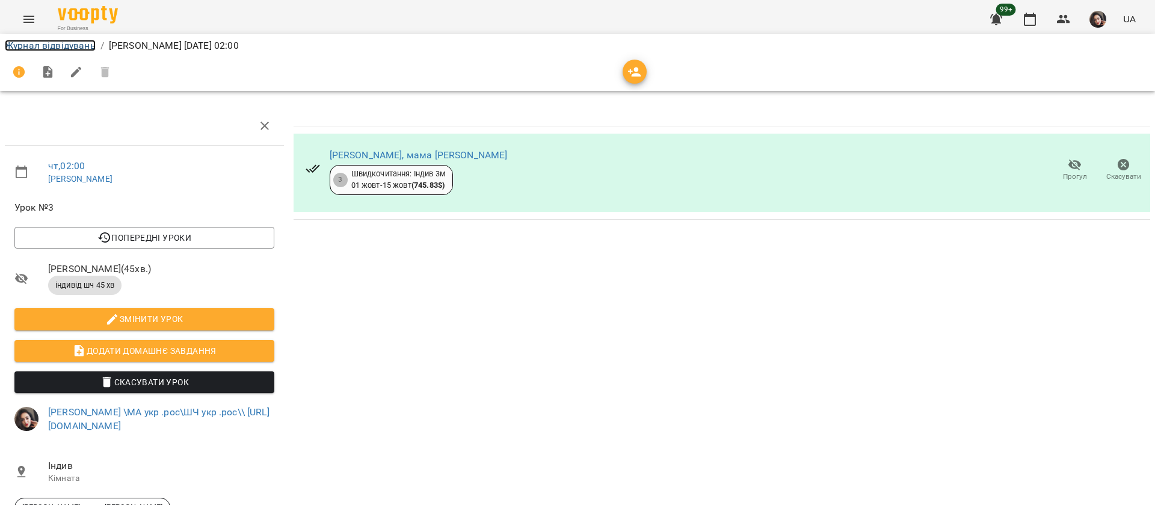
click at [22, 40] on link "Журнал відвідувань" at bounding box center [50, 45] width 91 height 11
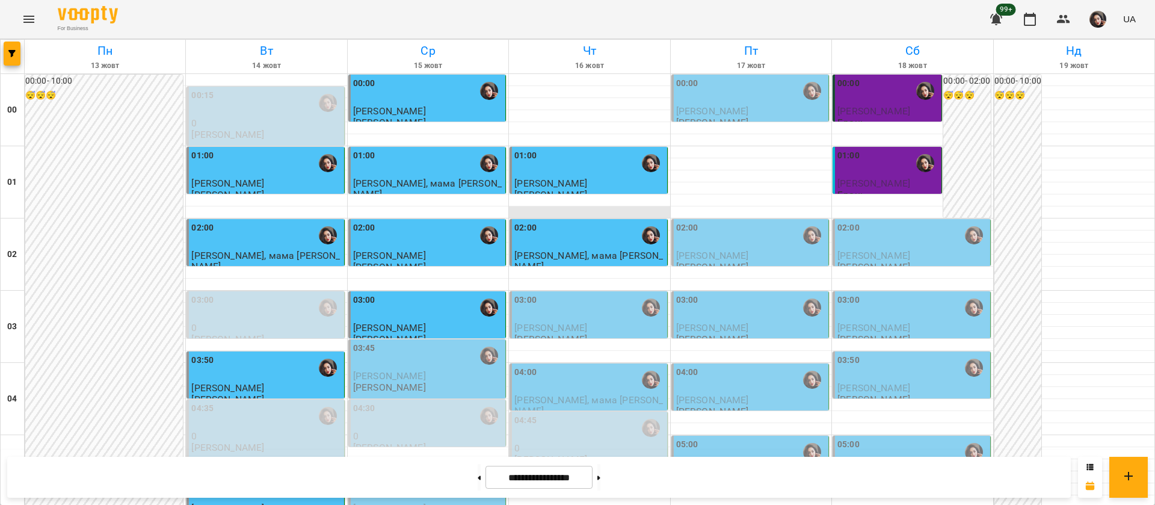
scroll to position [903, 0]
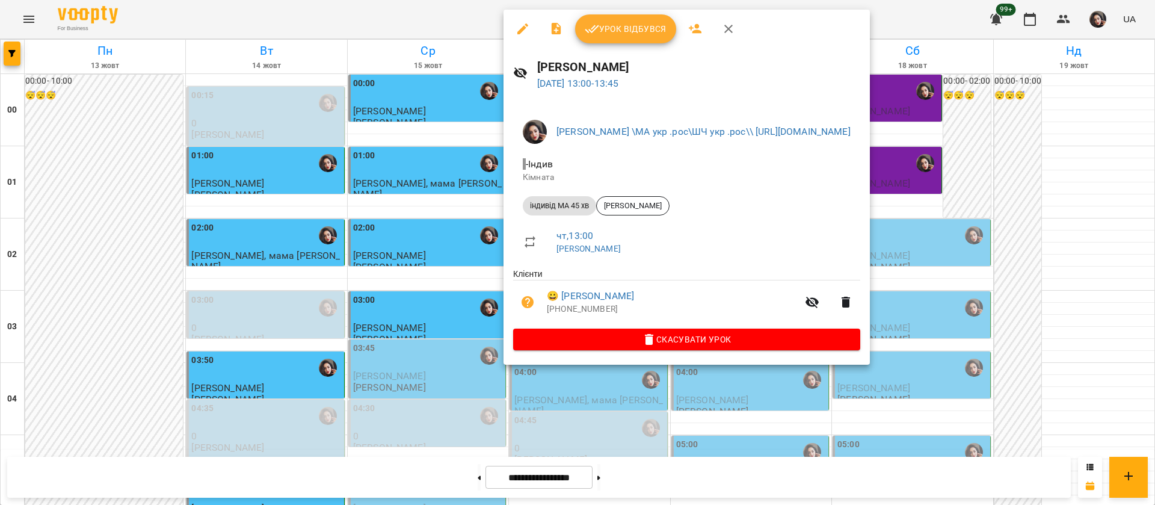
click at [453, 17] on div at bounding box center [577, 252] width 1155 height 505
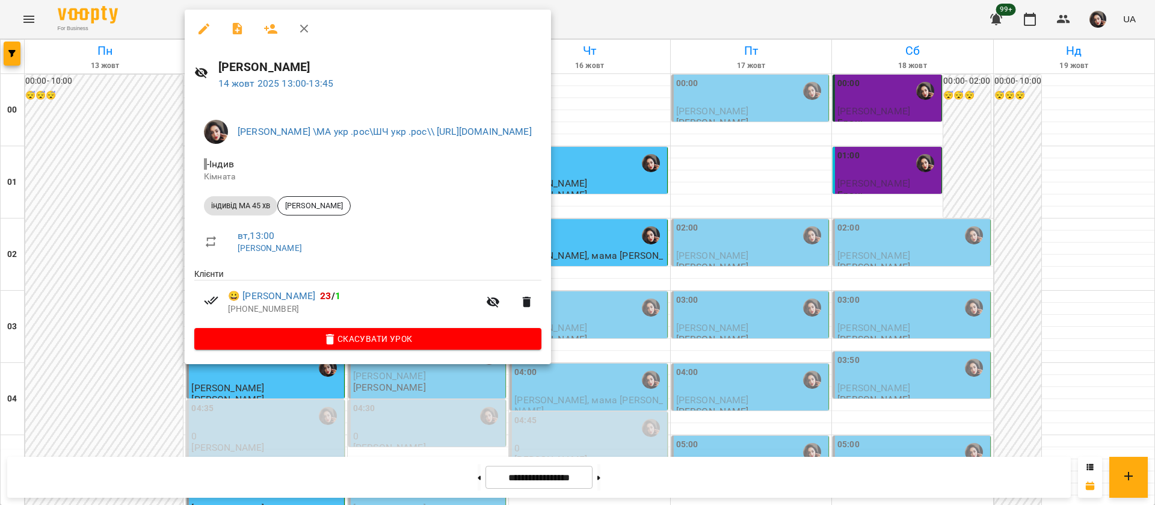
click at [747, 19] on div at bounding box center [577, 252] width 1155 height 505
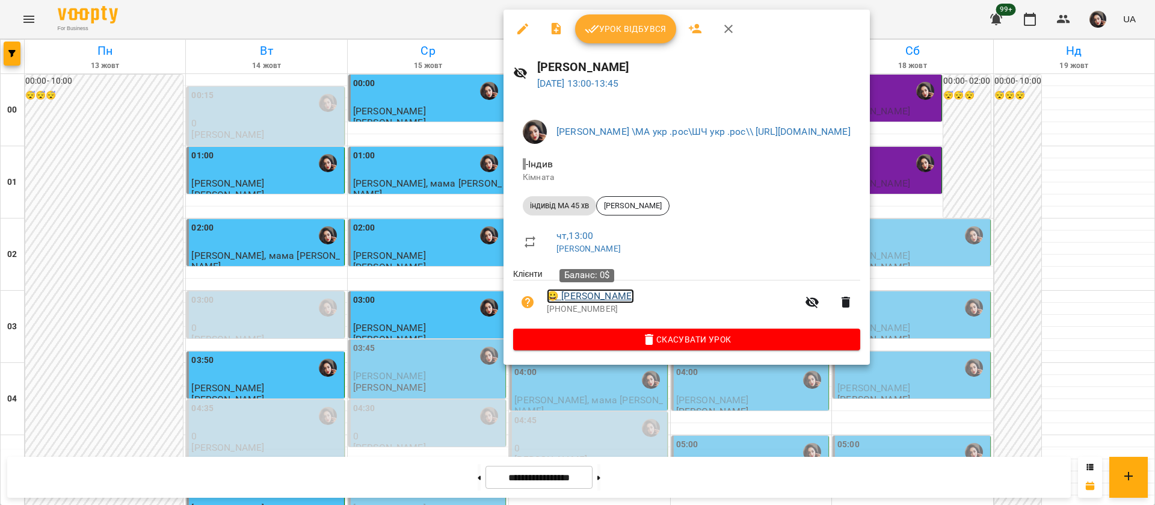
click at [584, 295] on link "😀 Куценко Діана" at bounding box center [590, 296] width 87 height 14
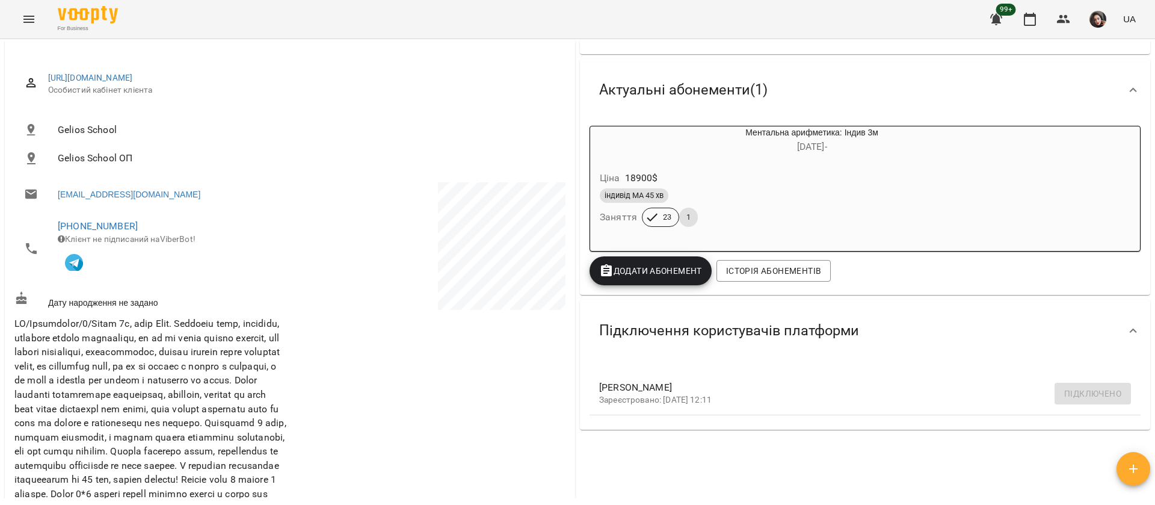
scroll to position [271, 0]
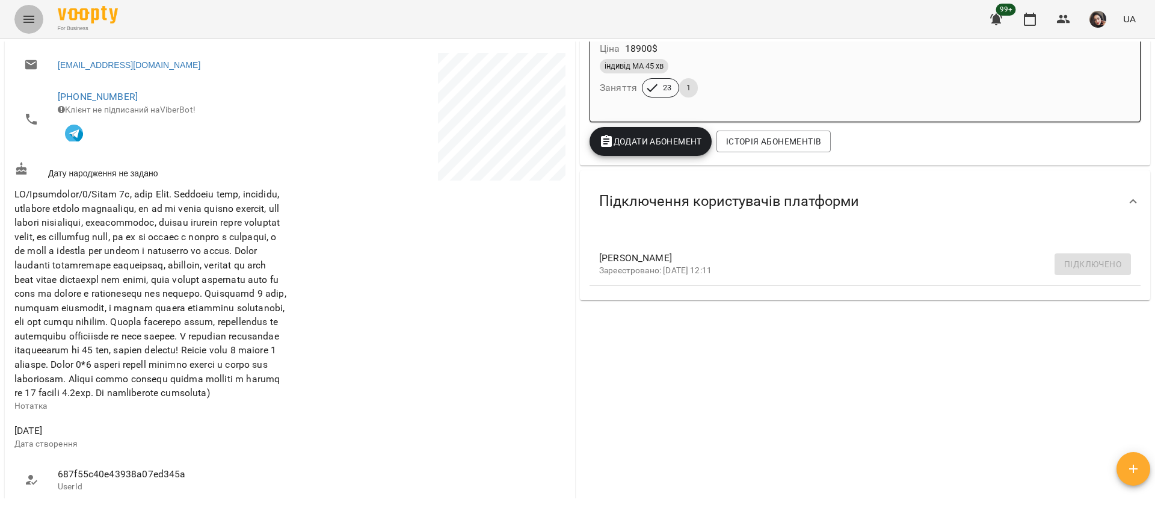
click at [31, 16] on icon "Menu" at bounding box center [28, 19] width 11 height 7
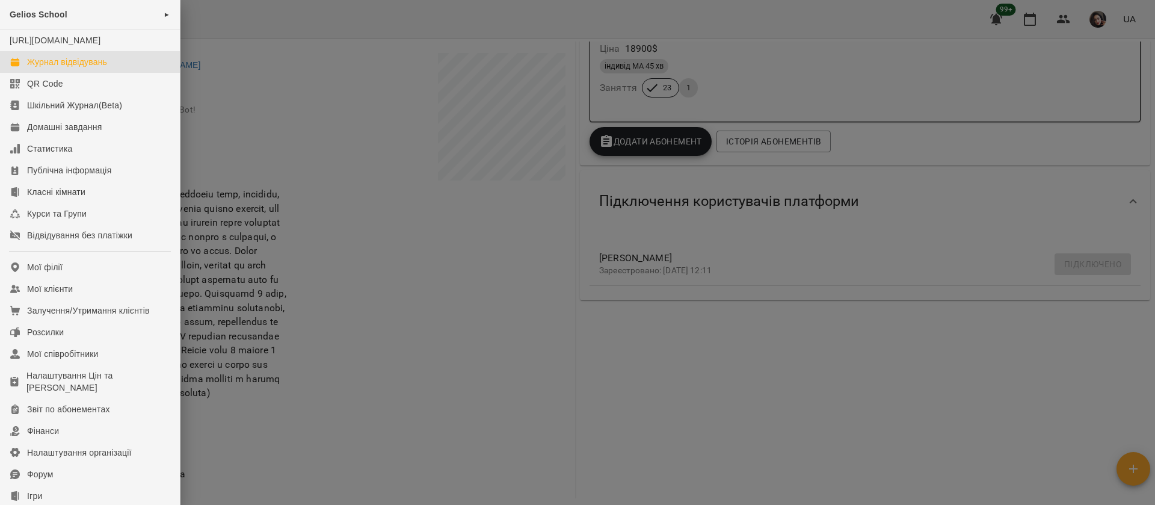
click at [41, 68] on div "Журнал відвідувань" at bounding box center [67, 62] width 80 height 12
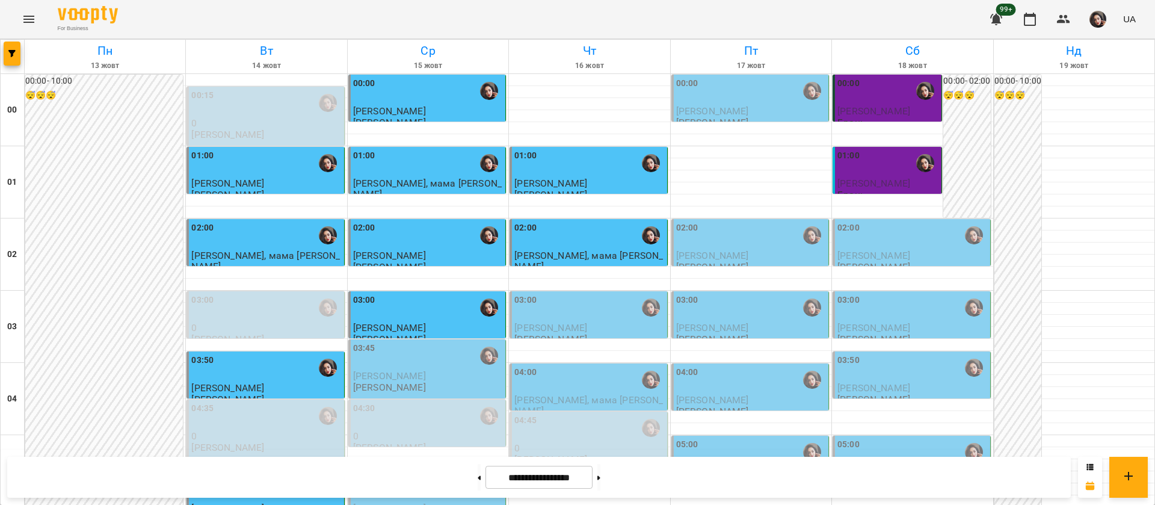
click at [584, 324] on p "[PERSON_NAME]" at bounding box center [590, 328] width 150 height 10
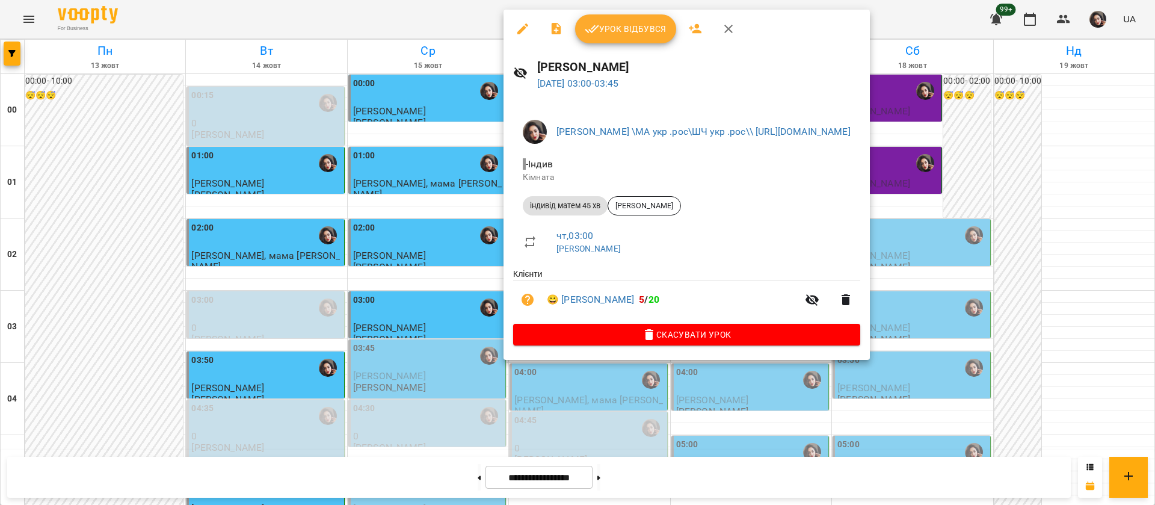
click at [610, 33] on span "Урок відбувся" at bounding box center [626, 29] width 82 height 14
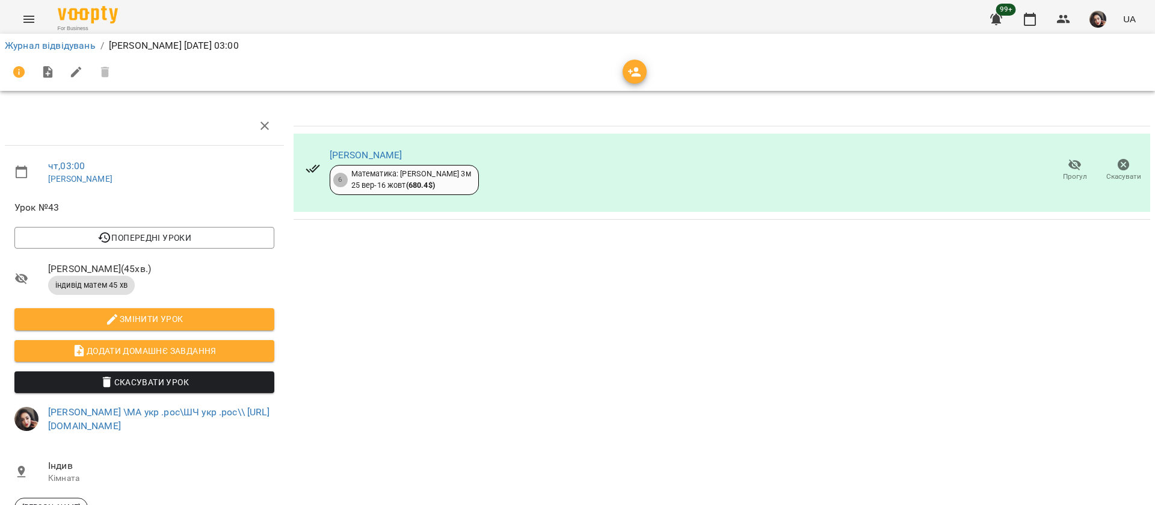
click at [36, 53] on div "Журнал відвідувань / Гусак Олена чт, 16 жовт 2025 03:00" at bounding box center [577, 45] width 1151 height 19
click at [33, 42] on link "Журнал відвідувань" at bounding box center [50, 45] width 91 height 11
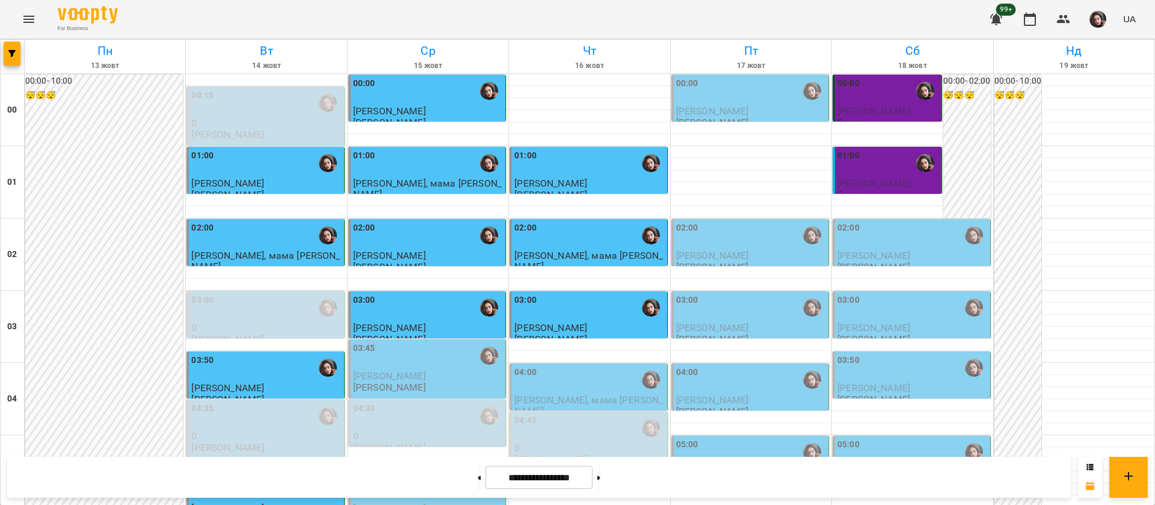
click at [581, 391] on div "04:00" at bounding box center [590, 380] width 150 height 28
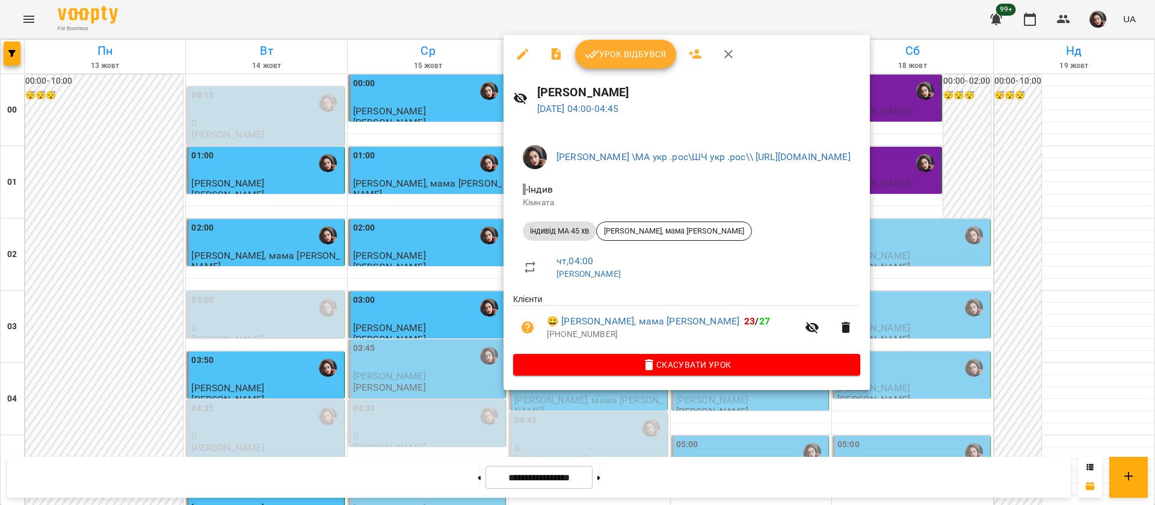
click at [601, 54] on span "Урок відбувся" at bounding box center [626, 54] width 82 height 14
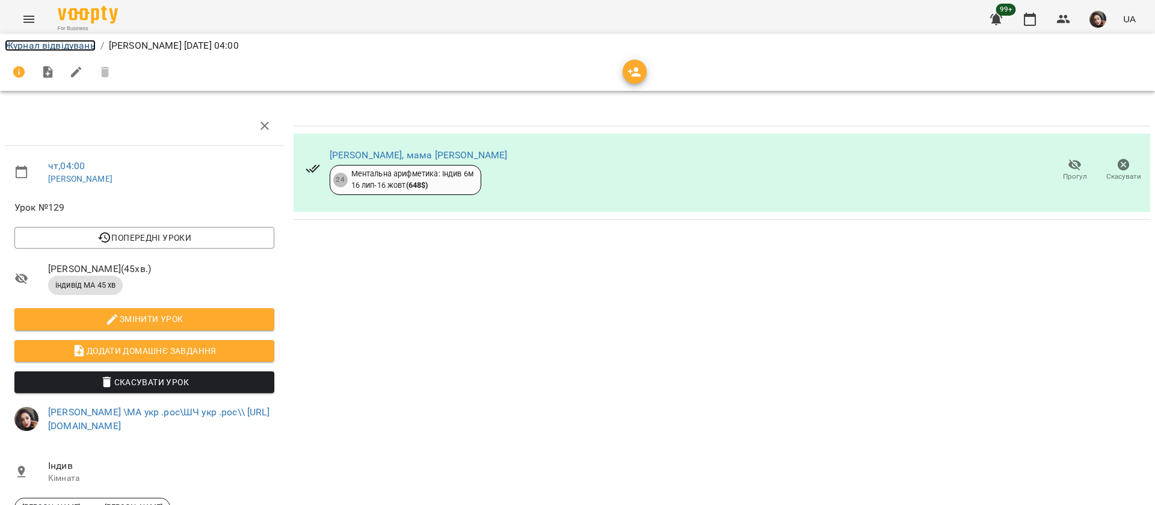
click at [45, 41] on link "Журнал відвідувань" at bounding box center [50, 45] width 91 height 11
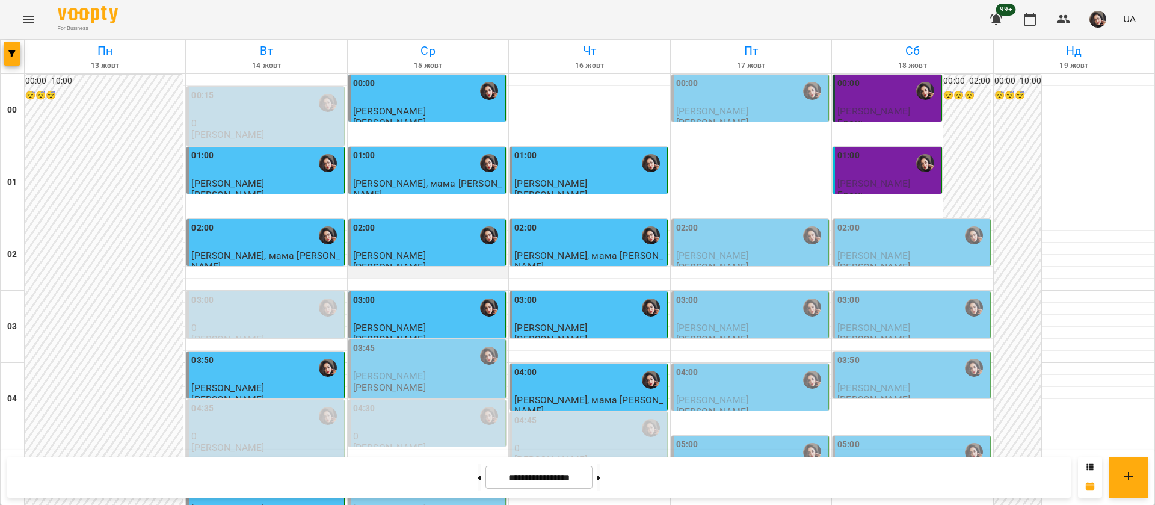
scroll to position [271, 0]
